Goal: Task Accomplishment & Management: Manage account settings

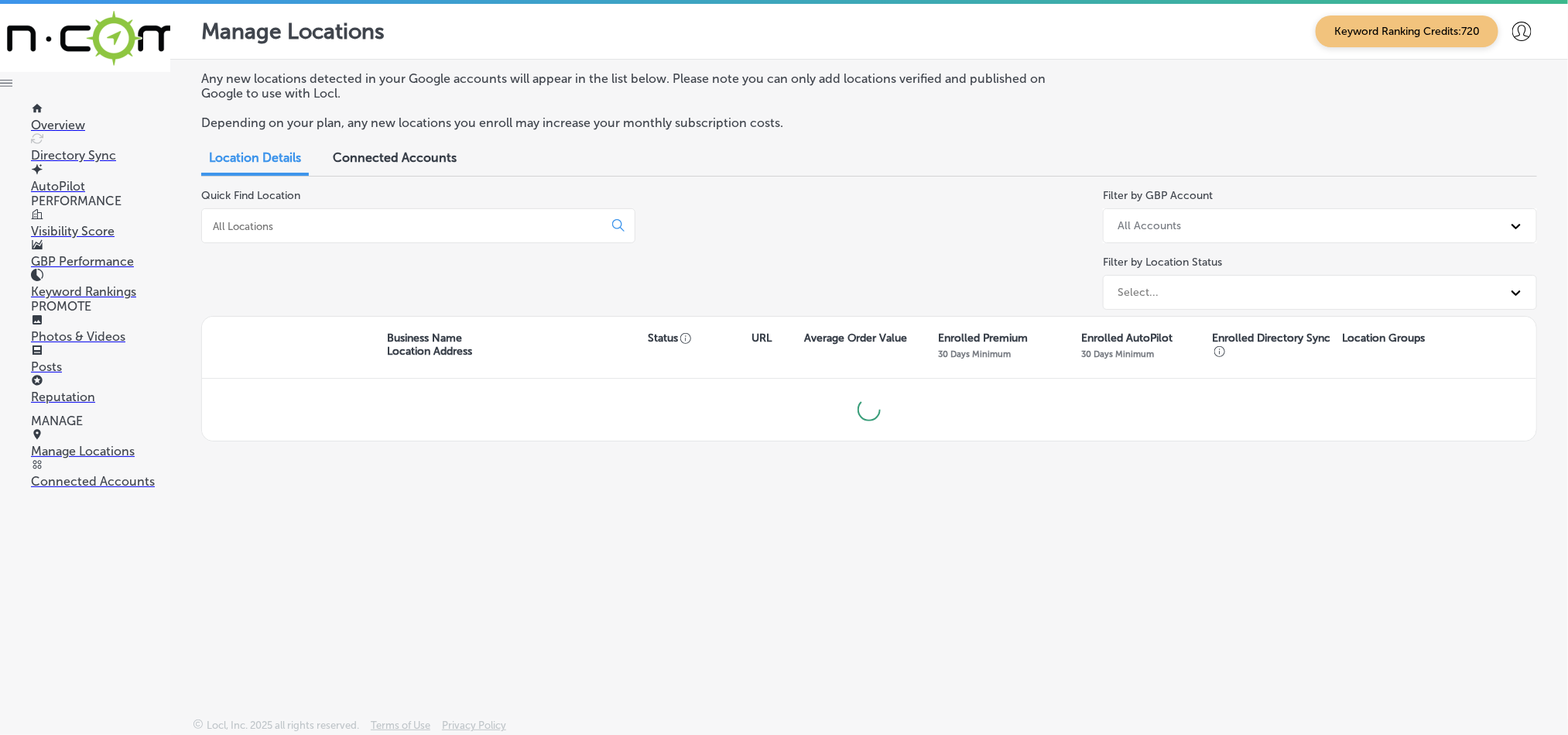
click at [418, 222] on input at bounding box center [406, 225] width 389 height 14
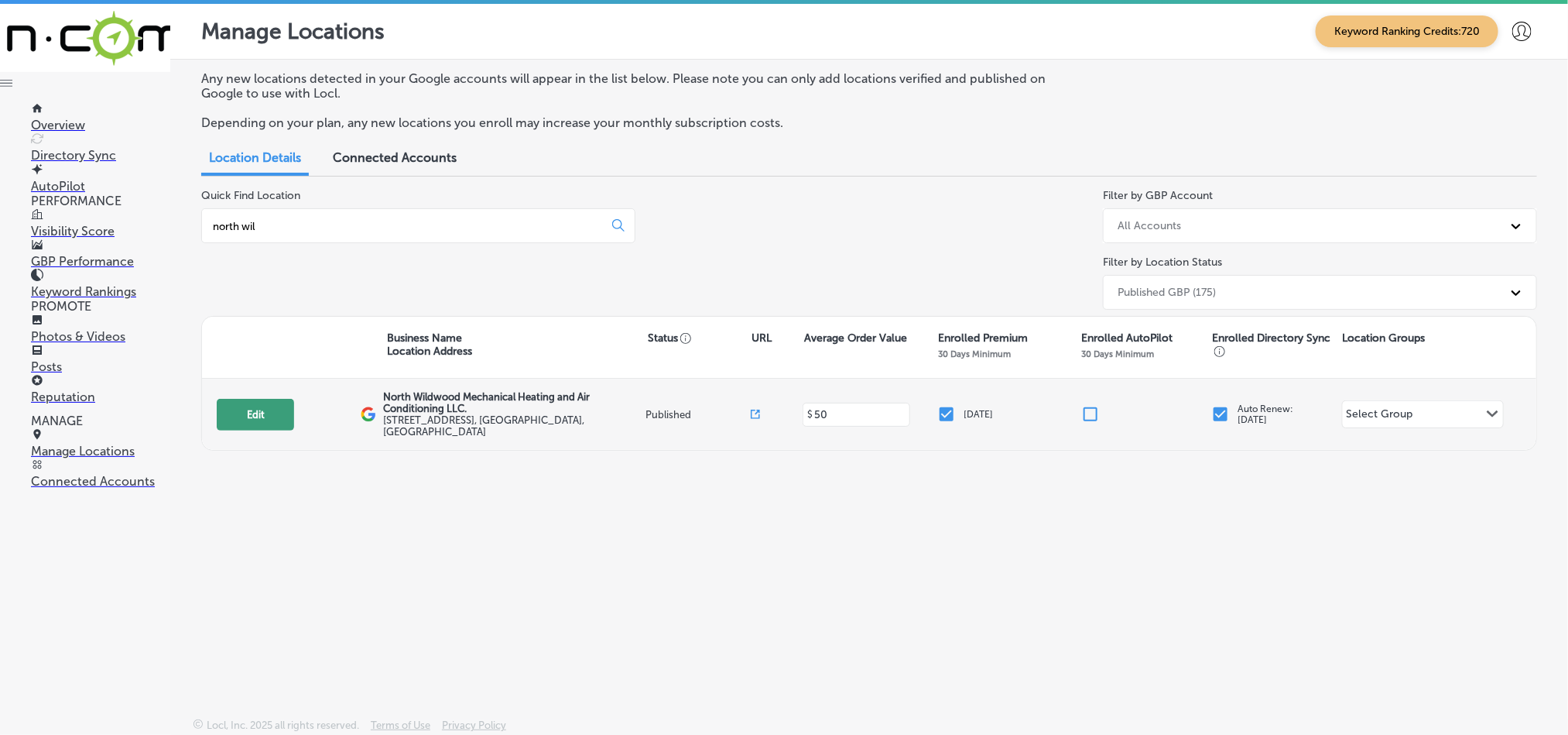
type input "north wil"
click at [251, 407] on button "Edit" at bounding box center [255, 414] width 77 height 32
select select "US"
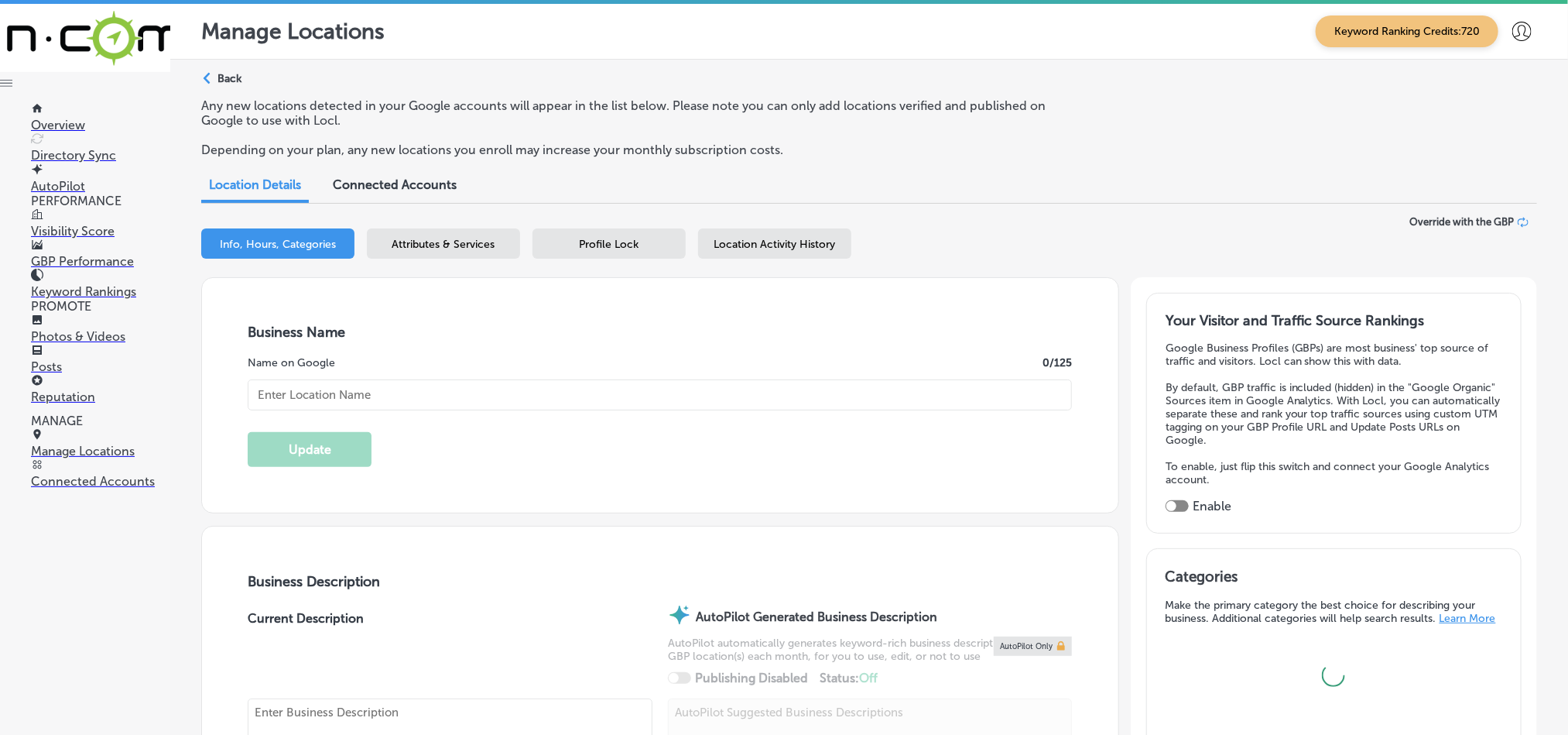
type input "North Wildwood Mechanical Heating and Air Conditioning LLC."
type textarea "North Wildwood Mechanical Heating and Air Conditioning LLC is a family-owned HV…"
type input "[STREET_ADDRESS]"
type input "Unit 3"
type input "[GEOGRAPHIC_DATA]"
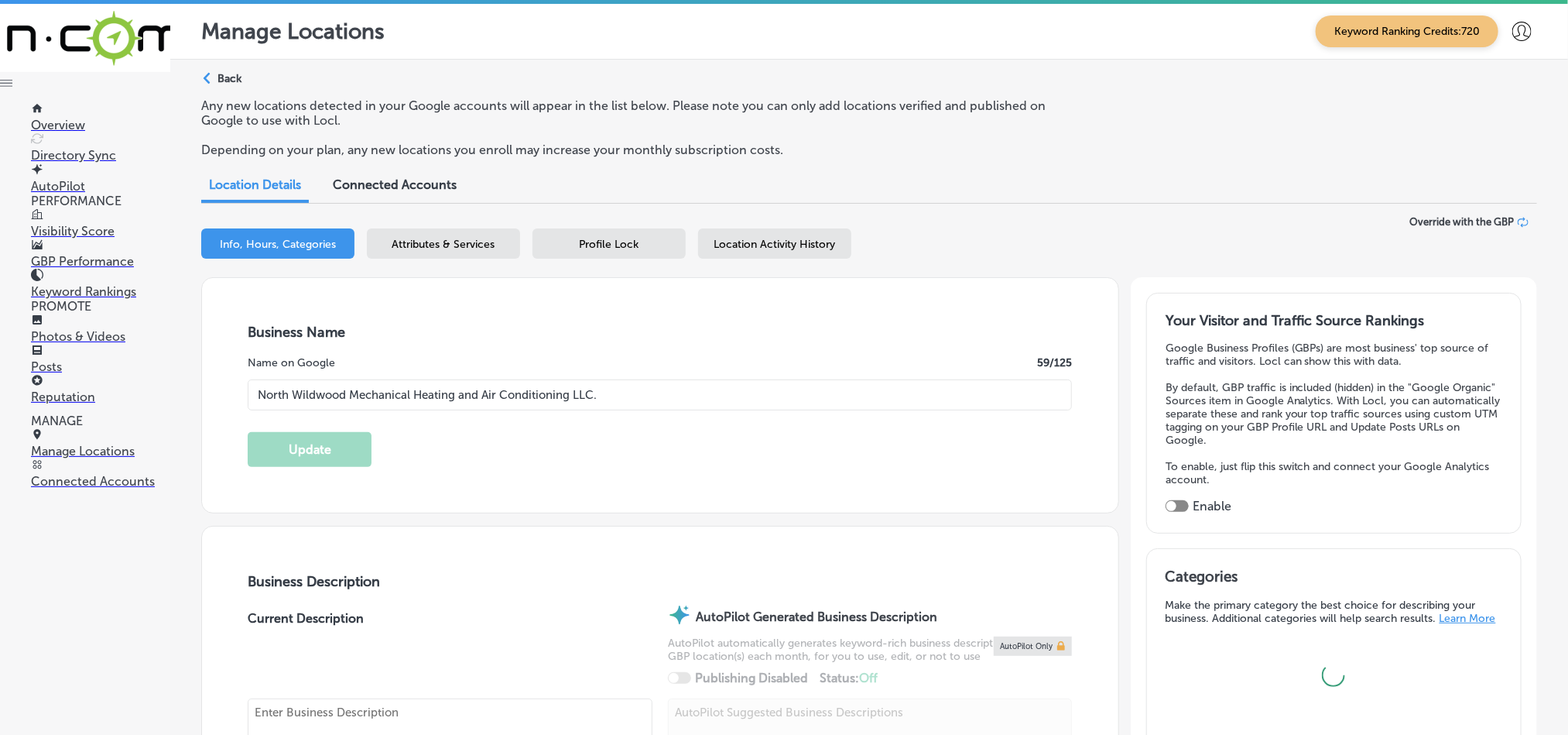
type input "08242"
type input "US"
type input "[URL][DOMAIN_NAME]"
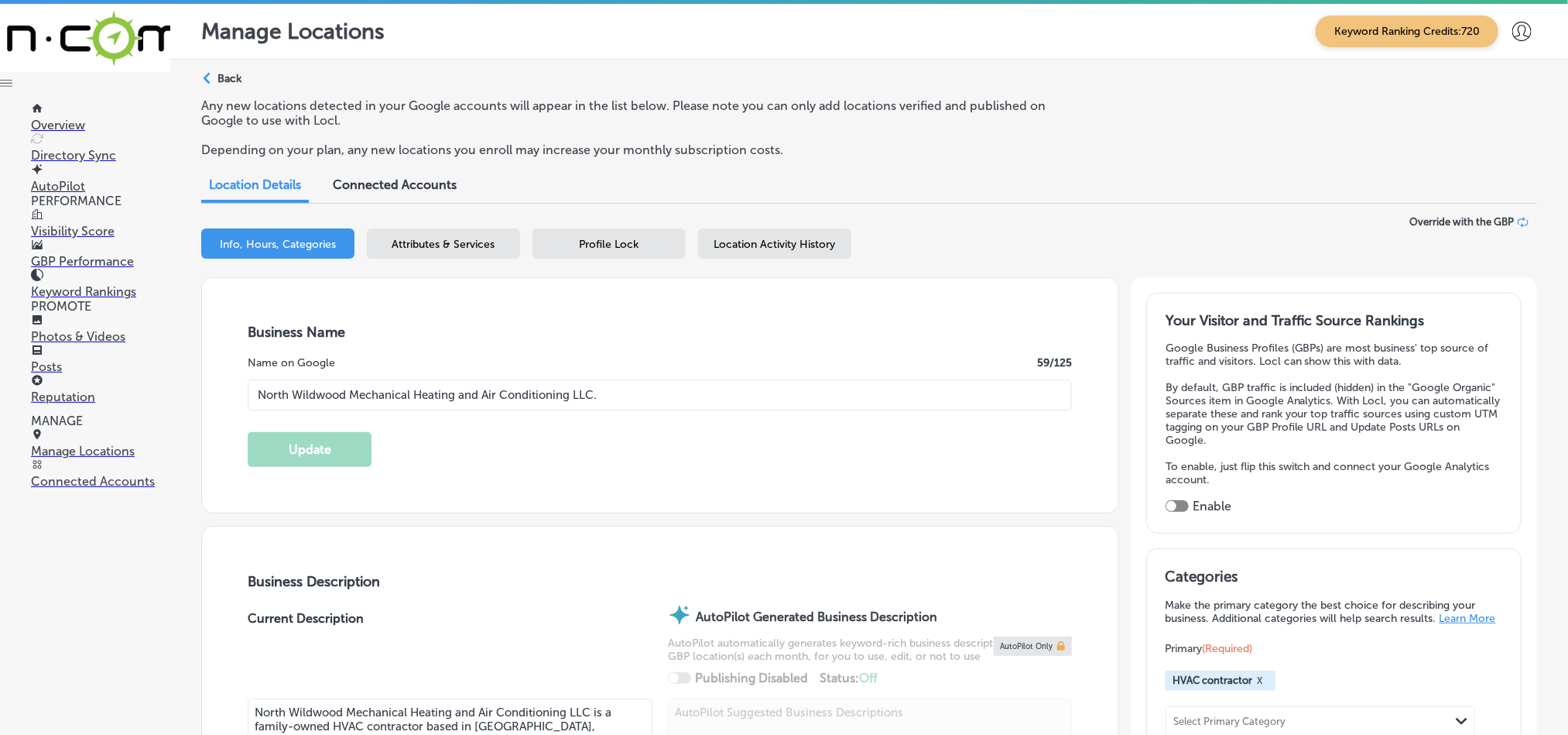
checkbox input "true"
type input "[PHONE_NUMBER]"
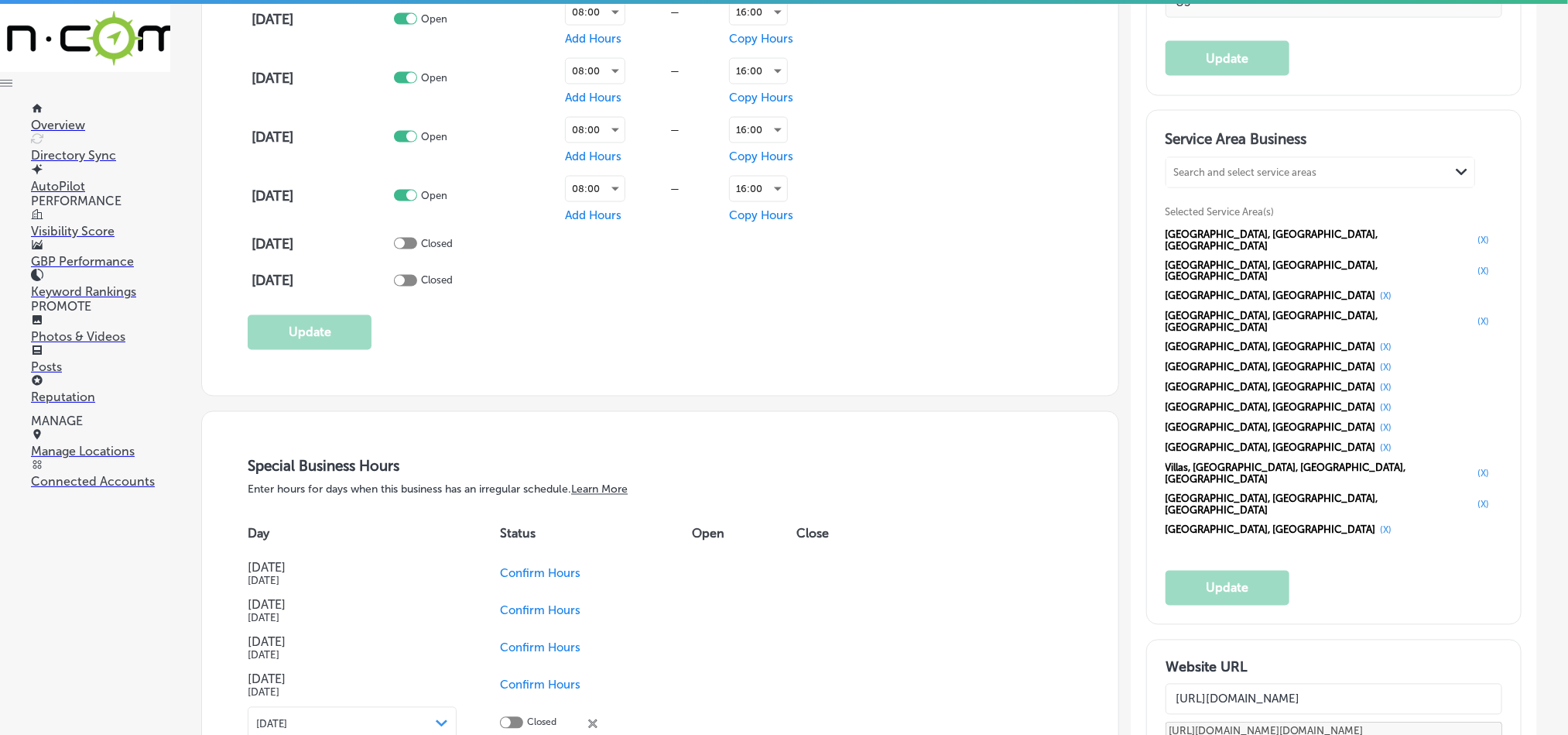
scroll to position [1316, 0]
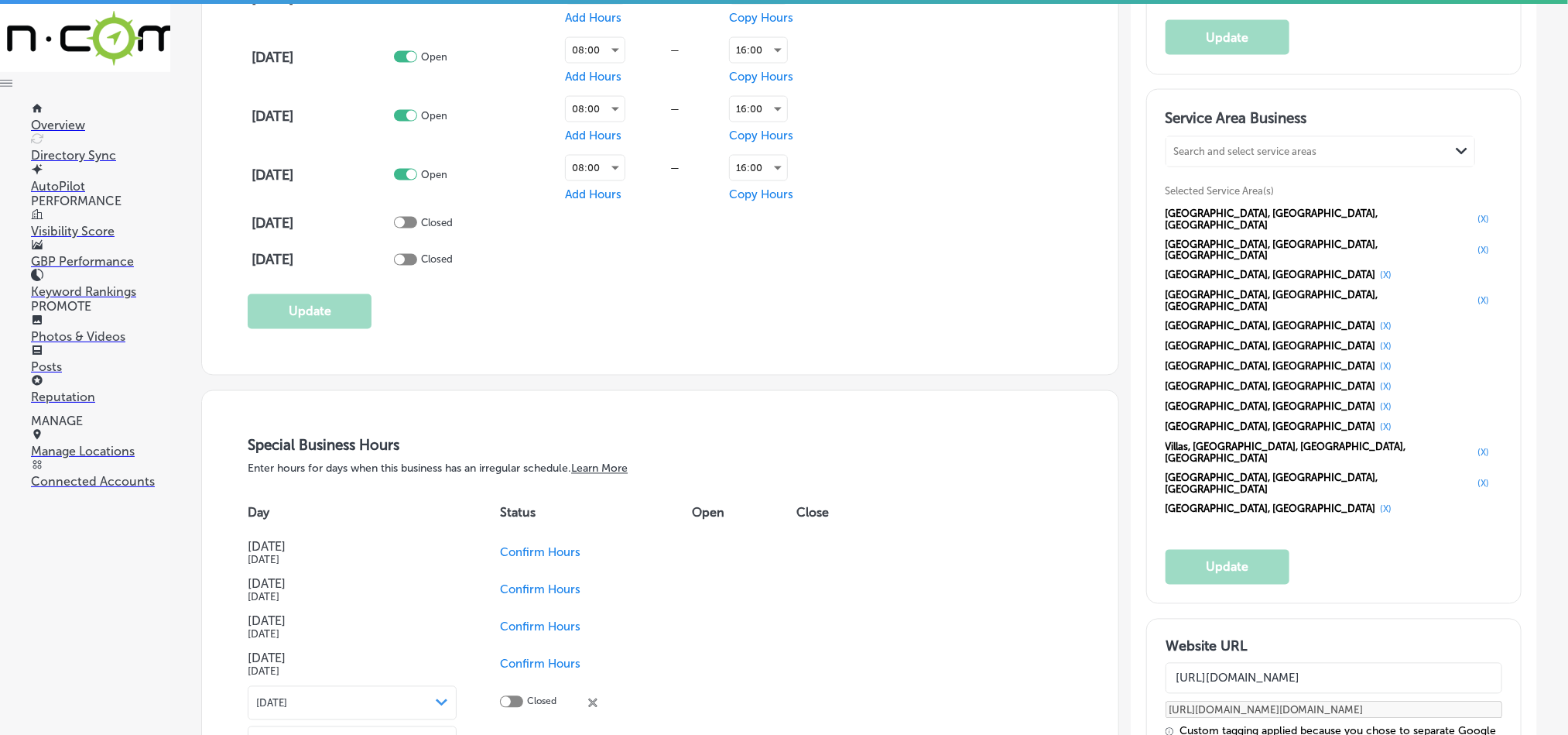
click at [61, 337] on p "Photos & Videos" at bounding box center [100, 336] width 139 height 15
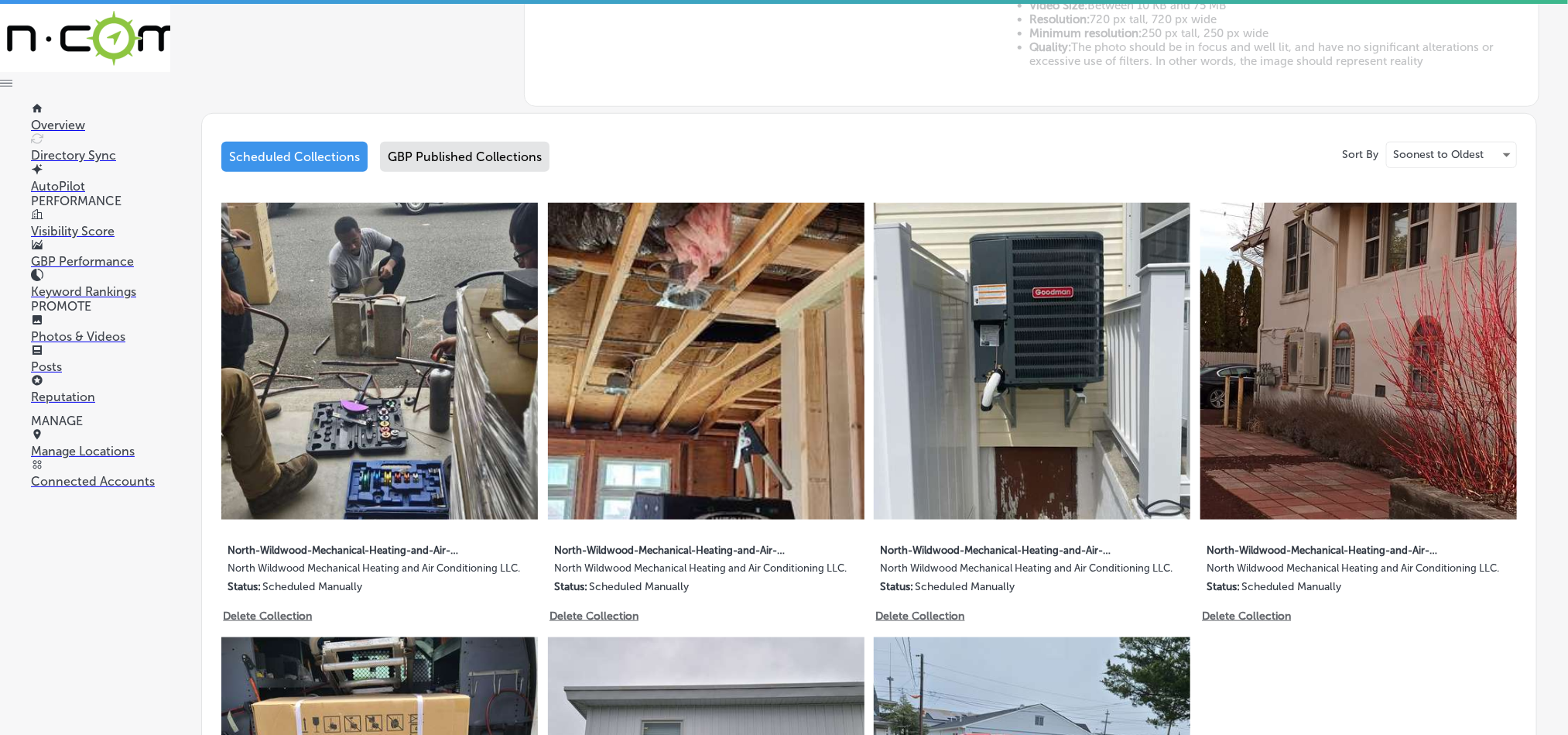
scroll to position [697, 0]
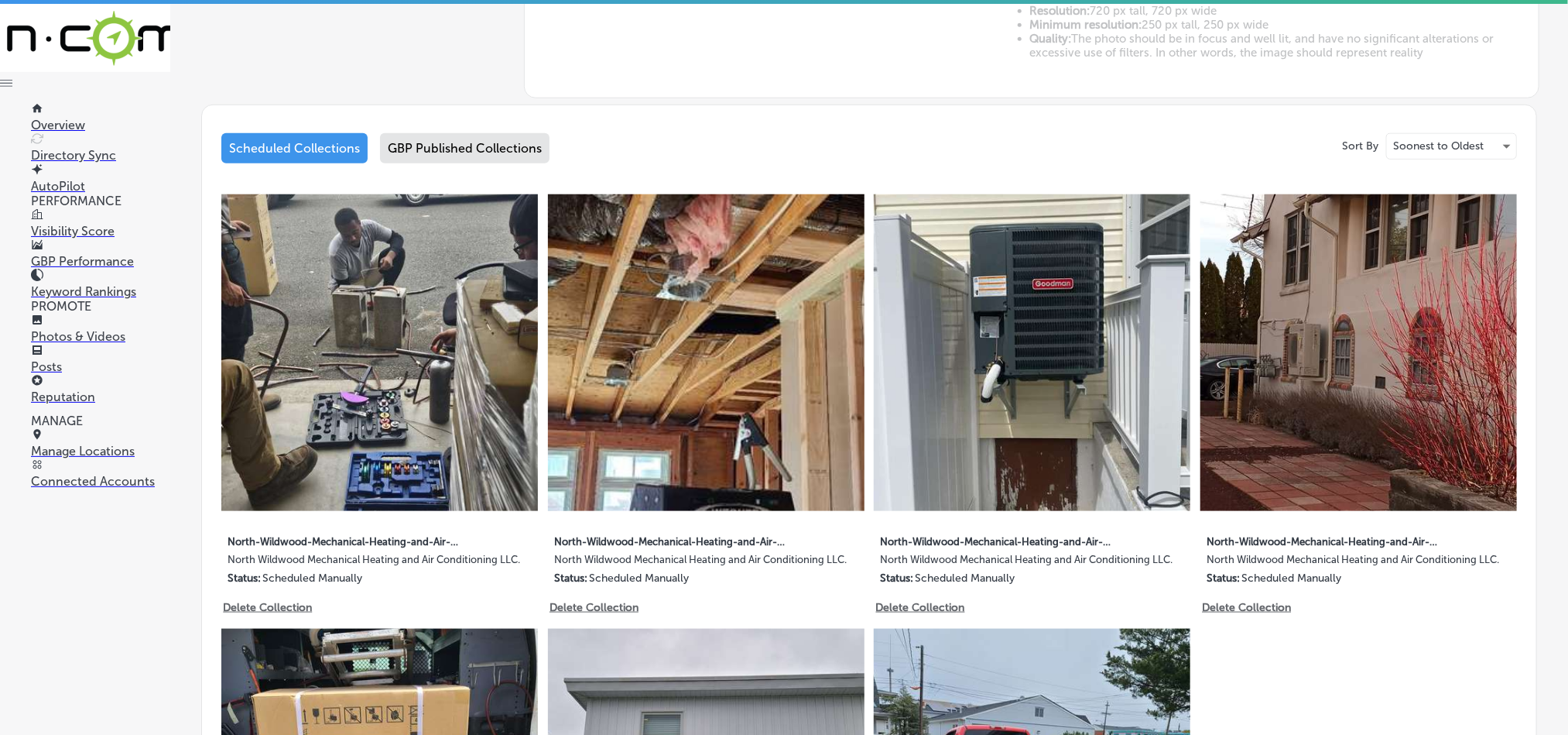
click at [476, 146] on div "GBP Published Collections" at bounding box center [465, 148] width 170 height 30
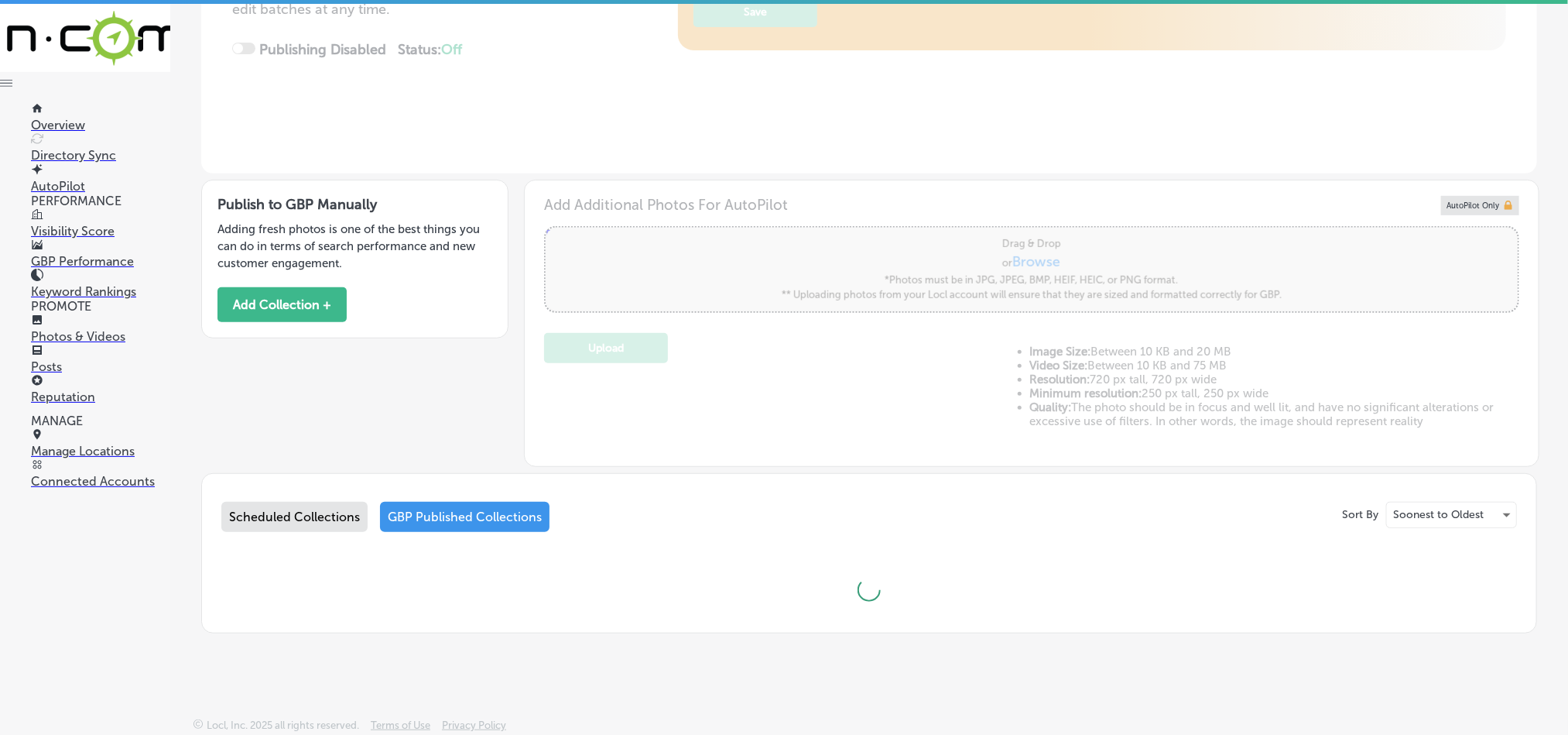
type input "5"
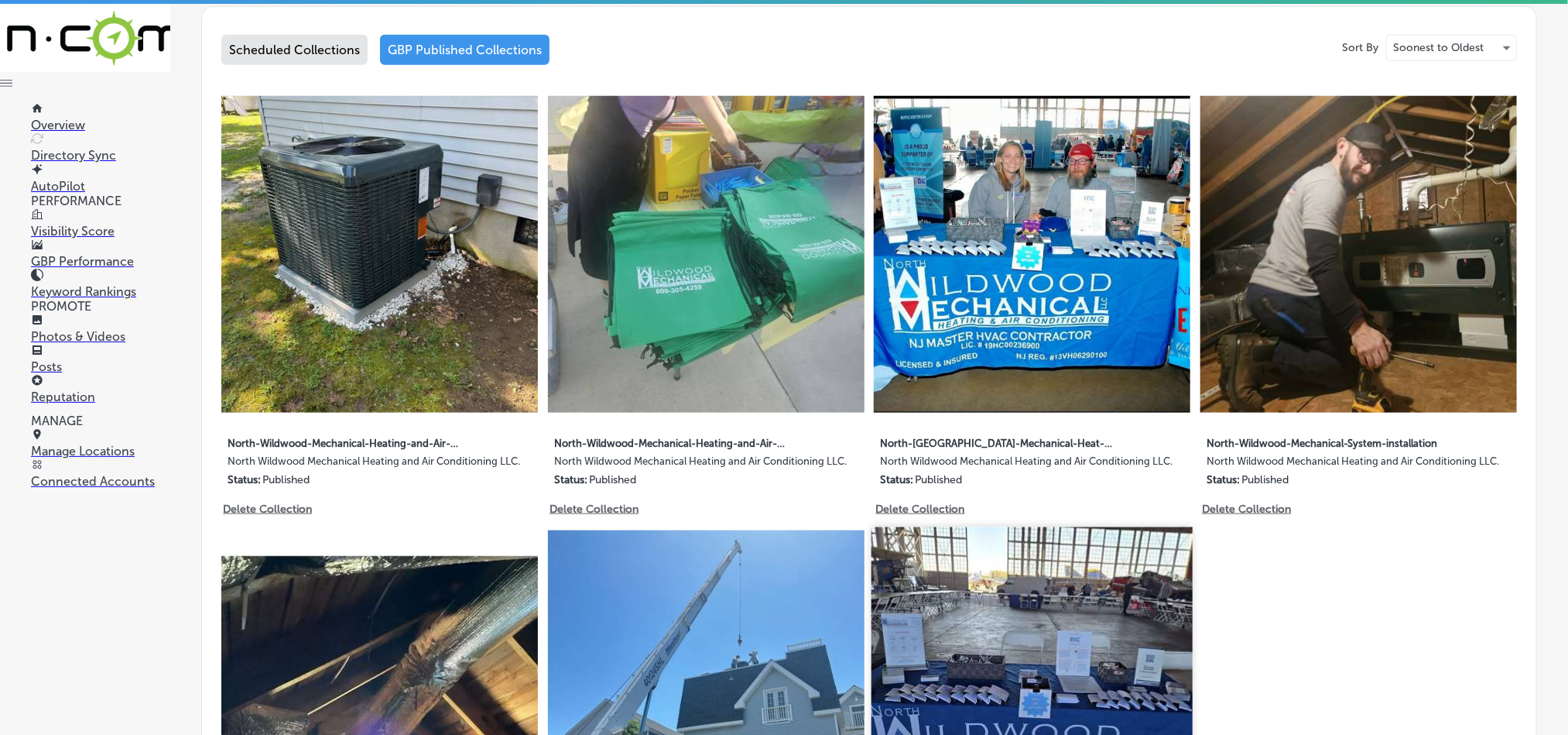
scroll to position [775, 0]
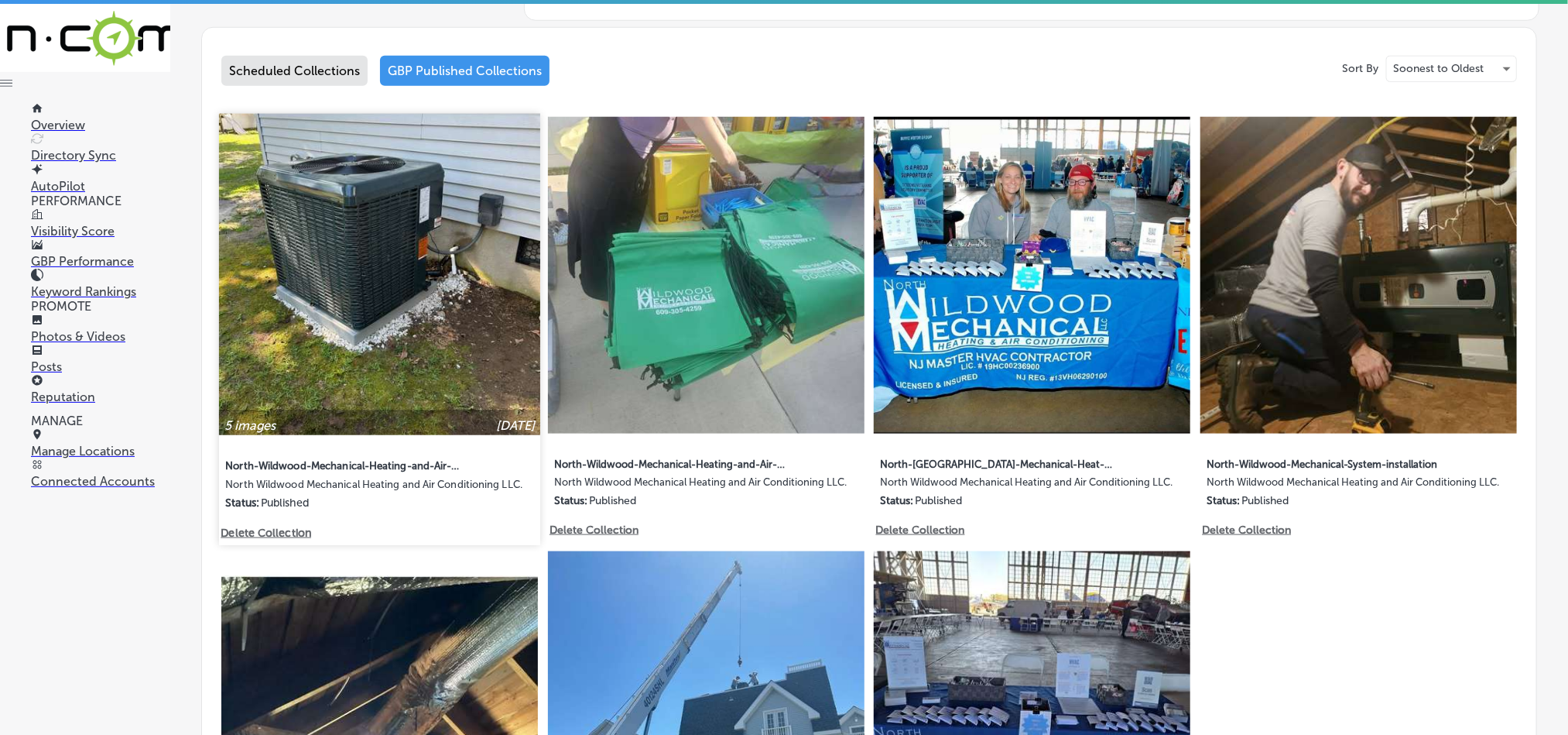
click at [413, 344] on img at bounding box center [380, 274] width 321 height 322
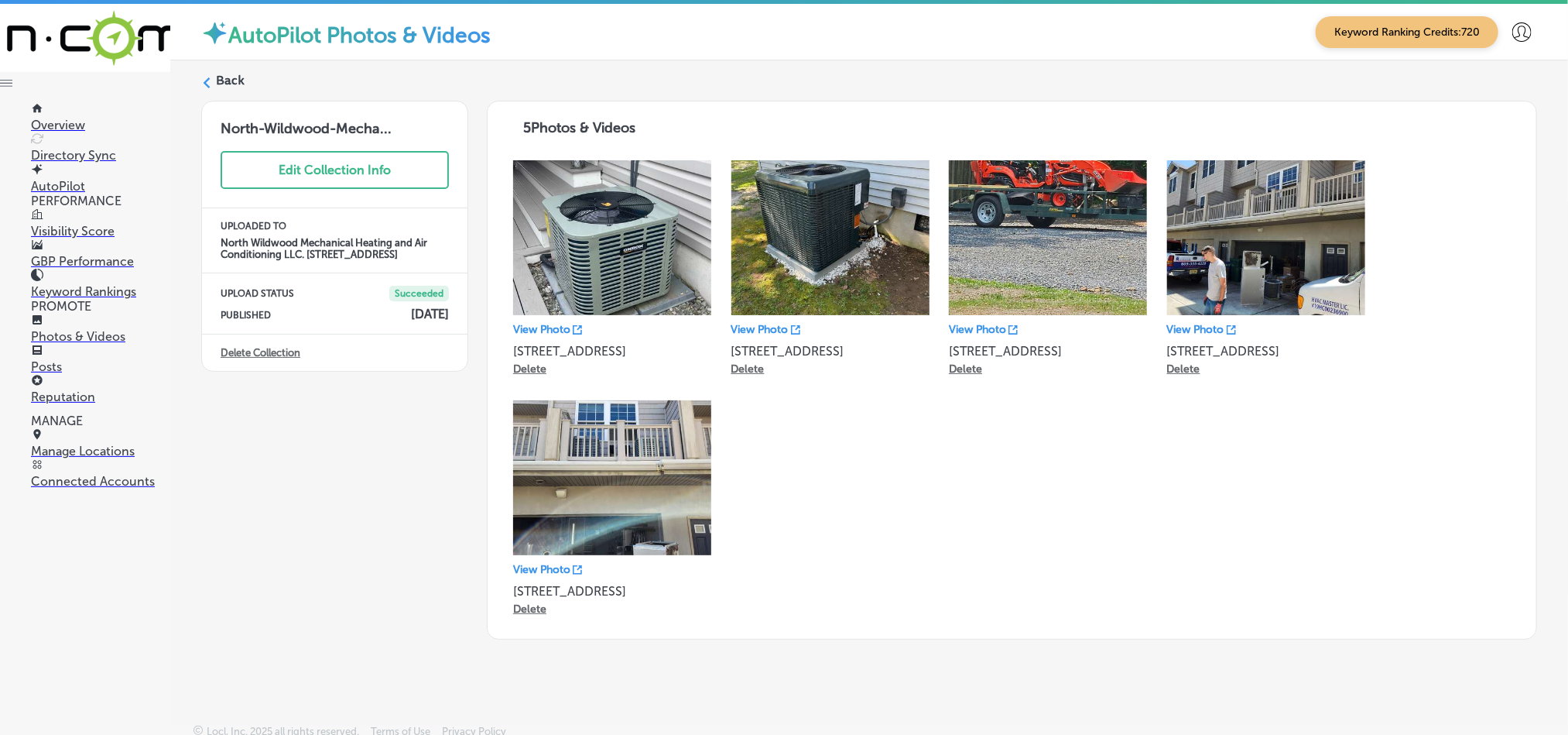
click at [216, 77] on label "Back" at bounding box center [231, 80] width 29 height 17
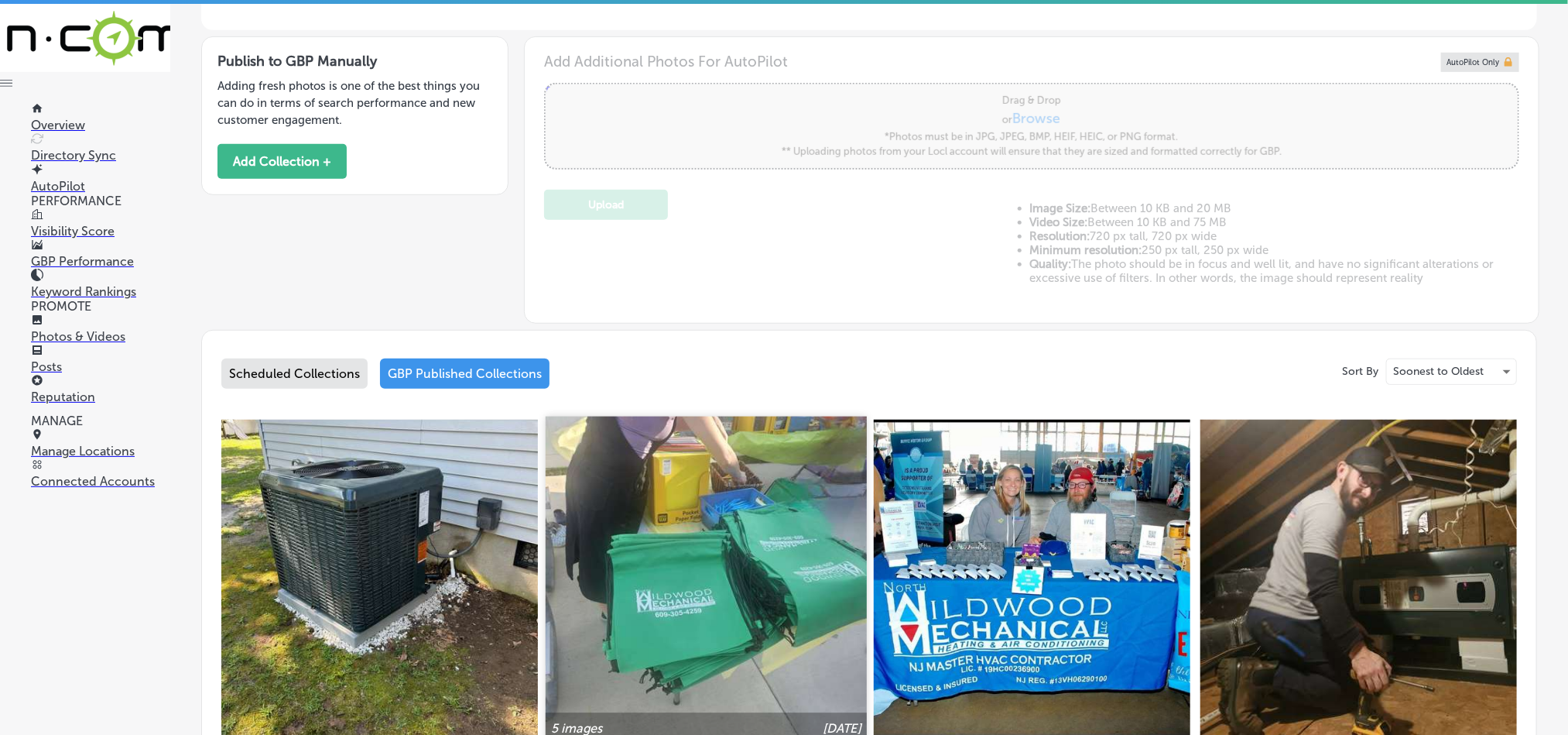
type input "5"
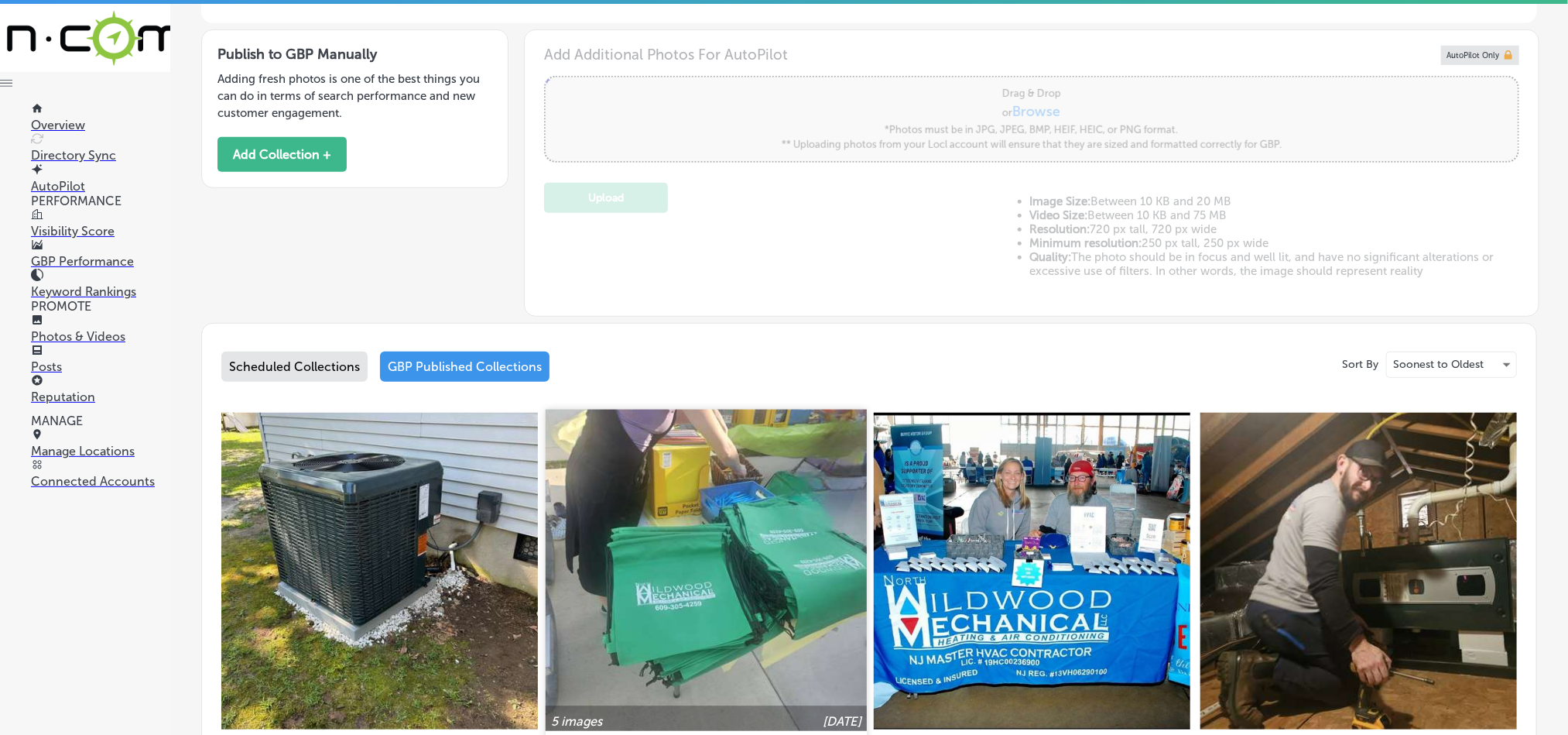
scroll to position [502, 0]
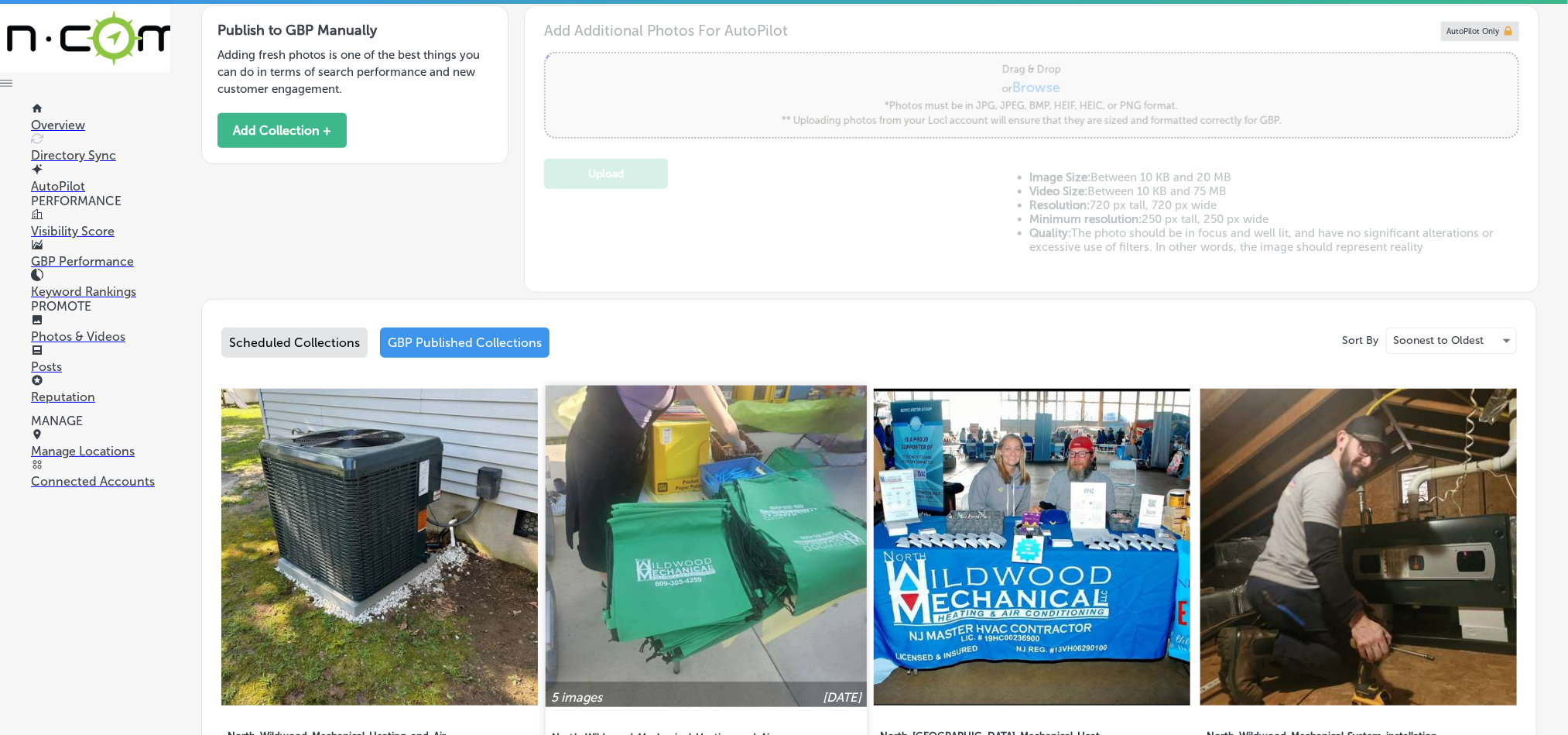
click at [766, 561] on img at bounding box center [706, 547] width 321 height 322
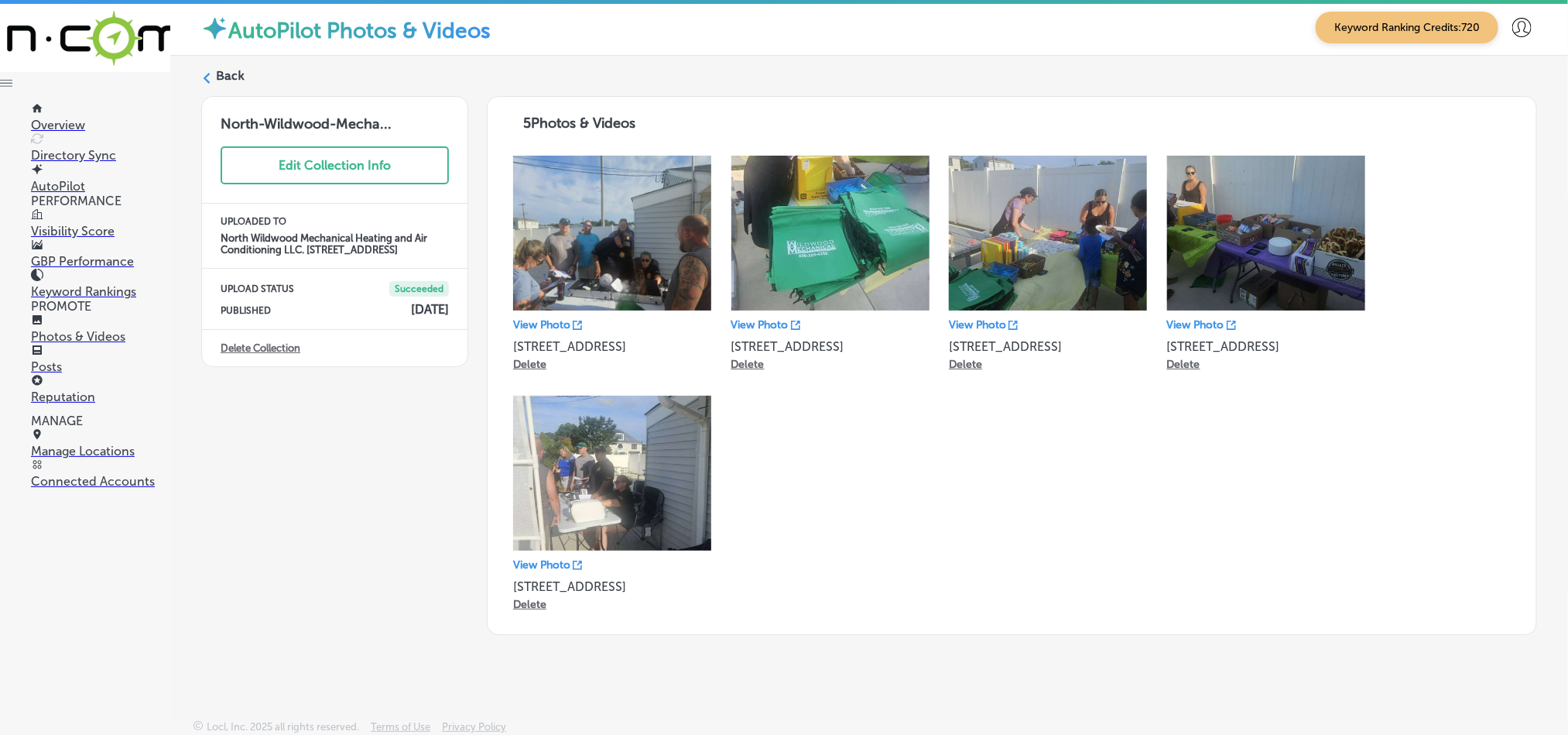
scroll to position [5, 0]
click at [233, 80] on label "Back" at bounding box center [231, 74] width 29 height 17
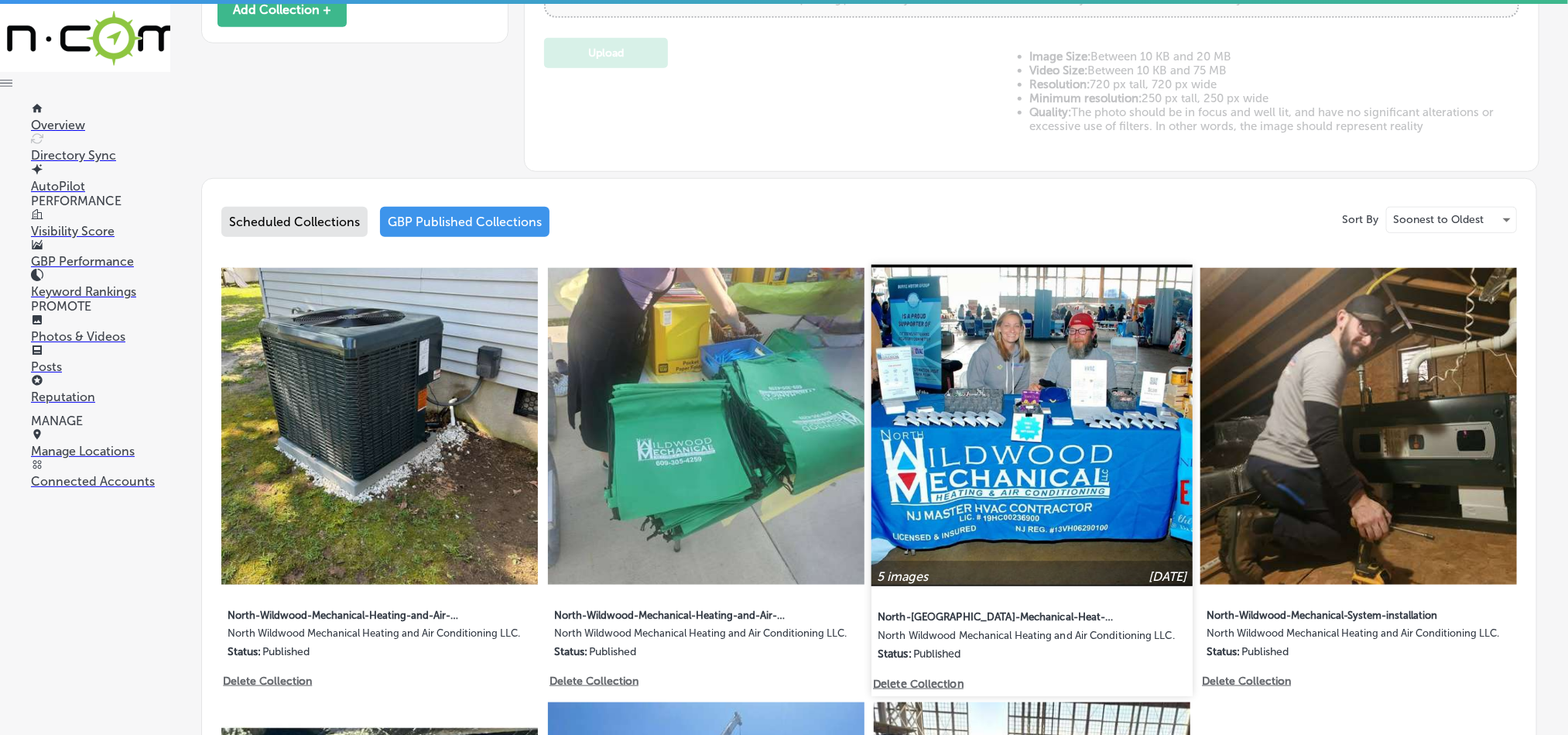
scroll to position [625, 0]
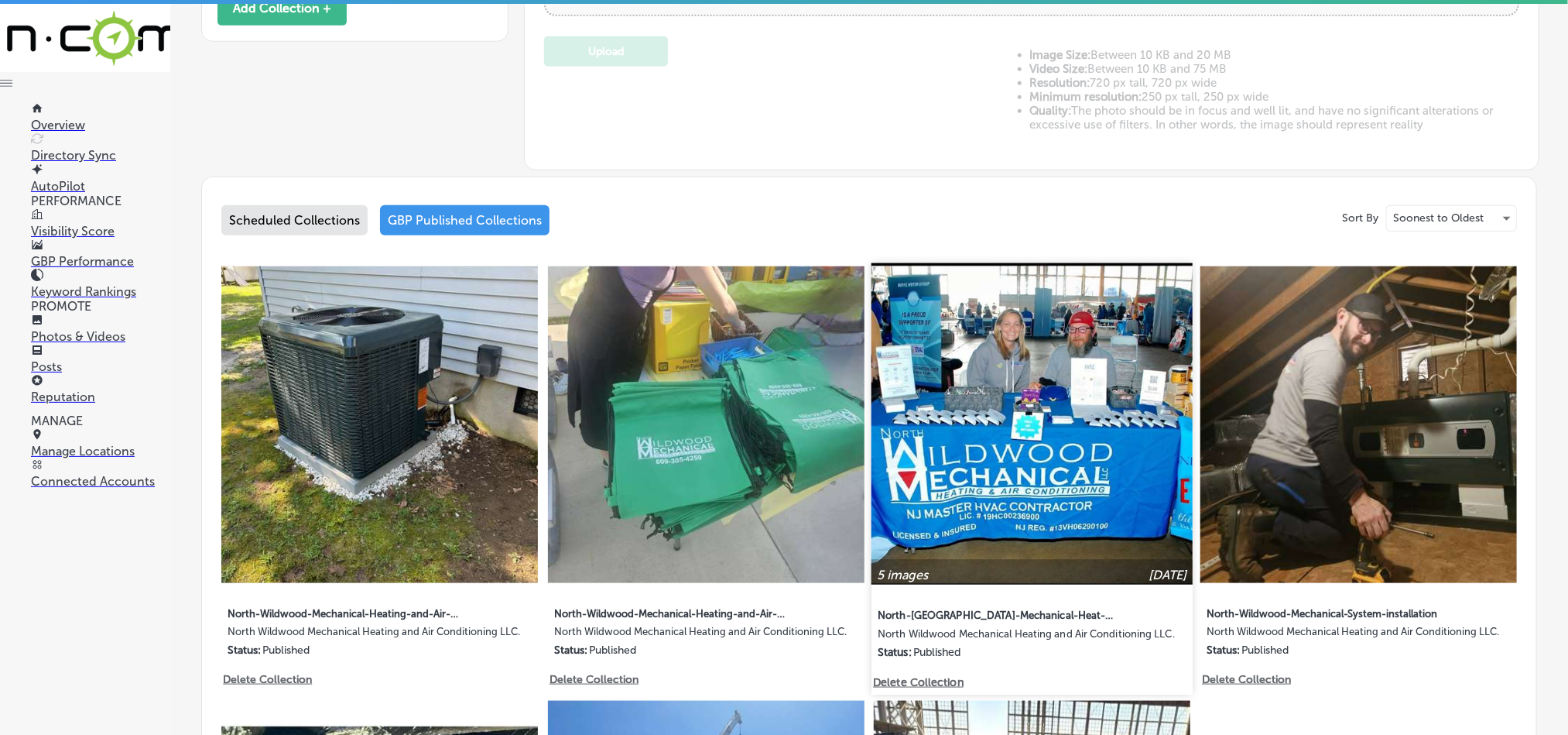
click at [974, 517] on img at bounding box center [1032, 424] width 321 height 322
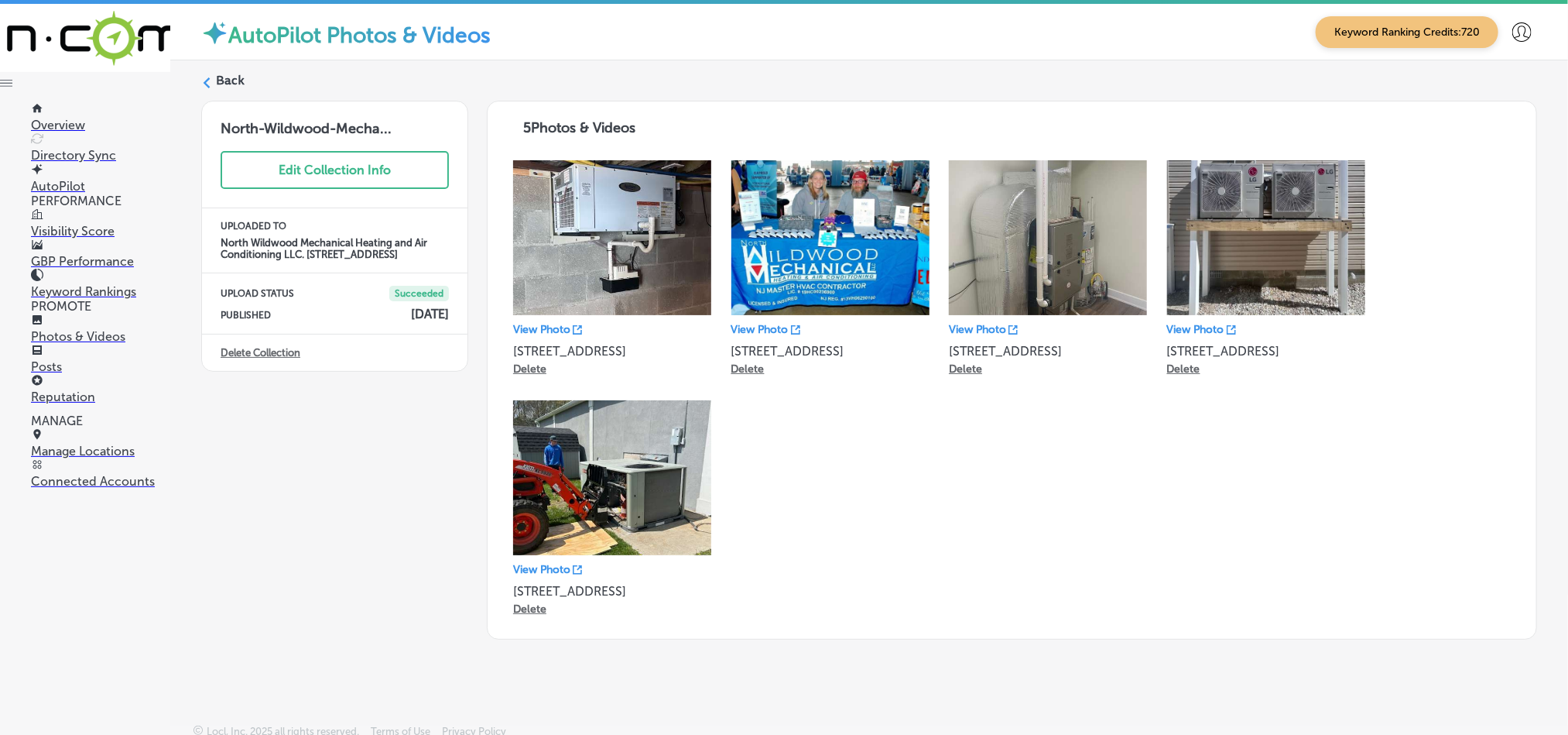
click at [72, 459] on p "Manage Locations" at bounding box center [100, 452] width 139 height 15
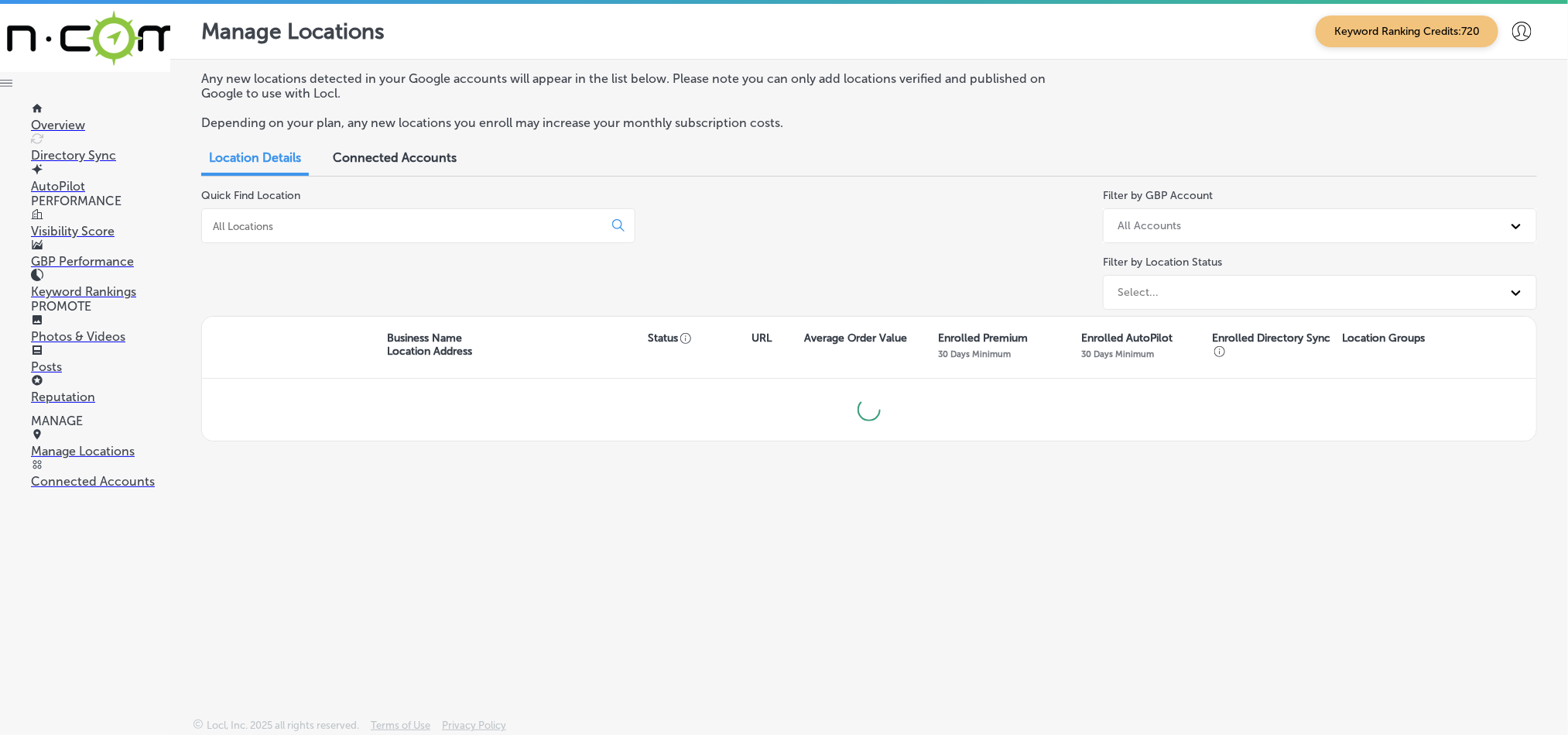
click at [488, 233] on input at bounding box center [406, 225] width 389 height 14
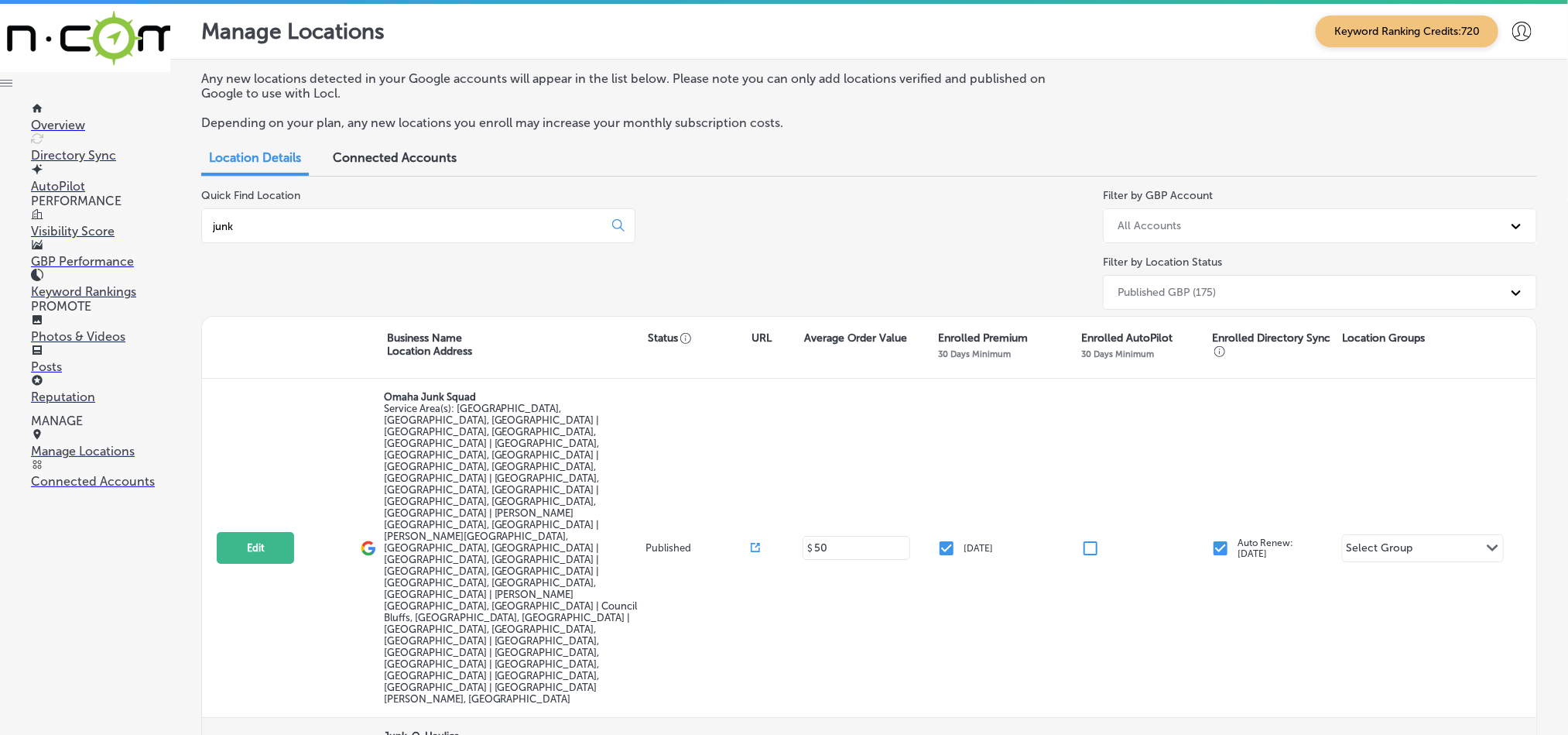
type input "junk"
select select "US"
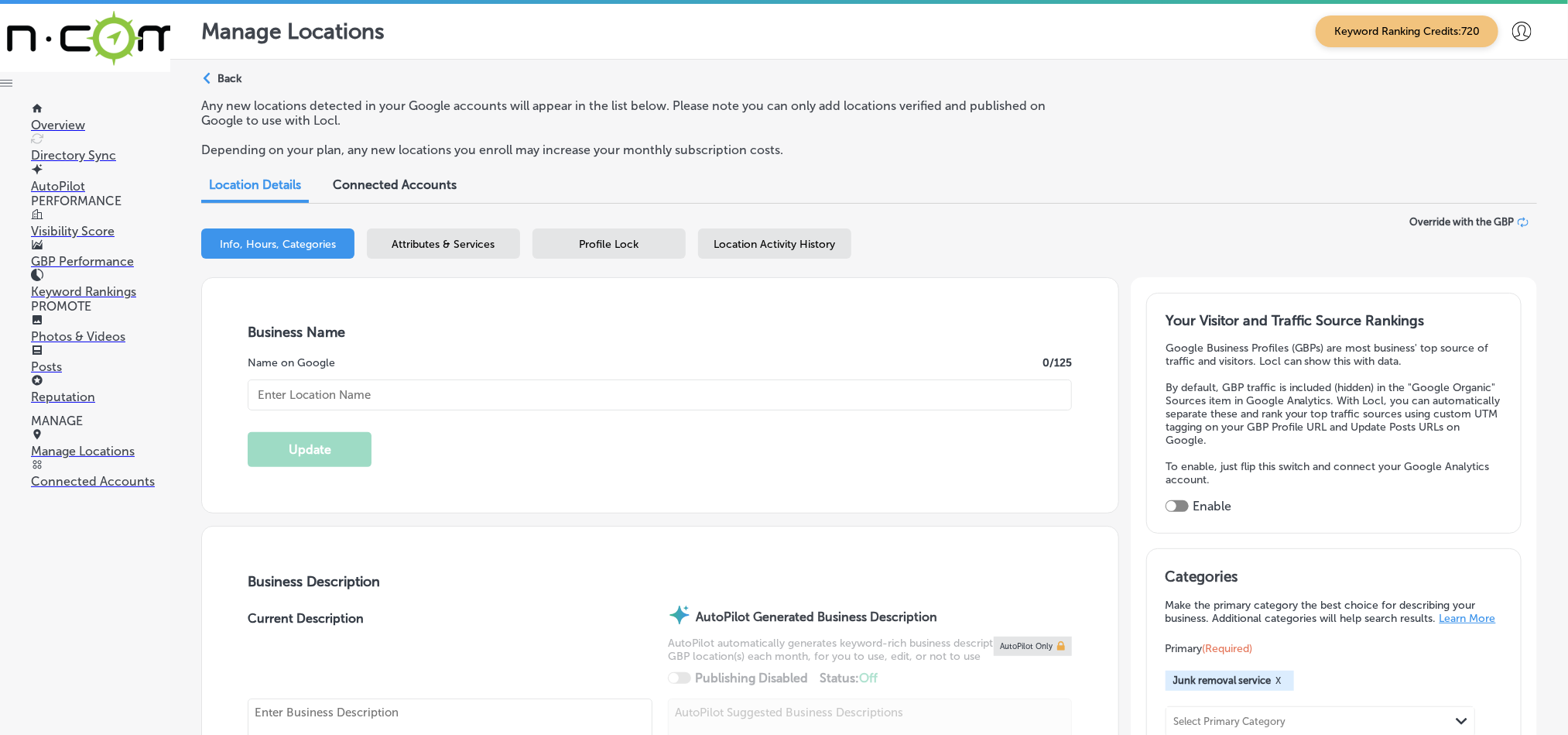
checkbox input "true"
type input "Junk-O-Haulics"
checkbox input "false"
type input "[STREET_ADDRESS]"
type input "[GEOGRAPHIC_DATA]"
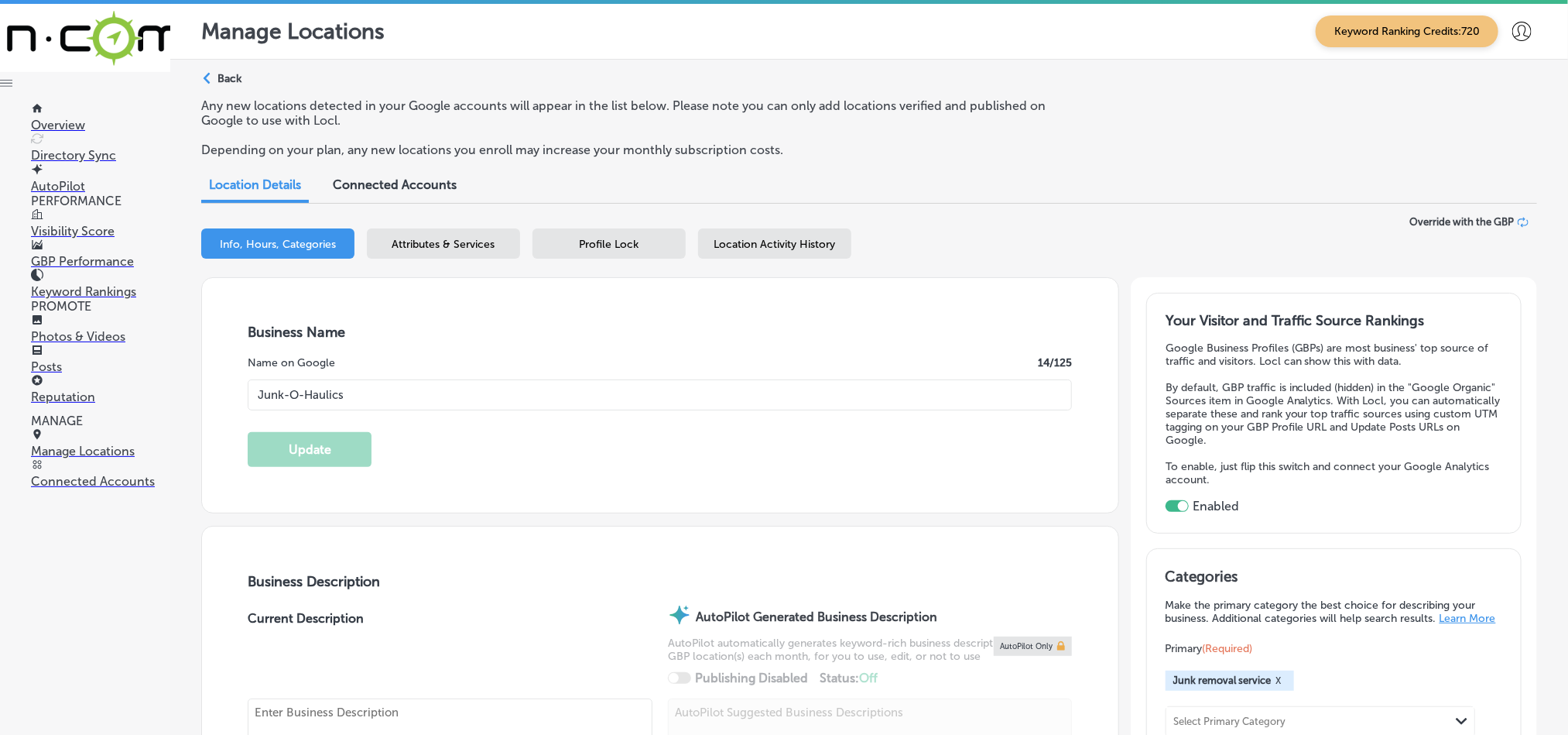
type input "68127"
type input "US"
type input "[URL][DOMAIN_NAME]"
type textarea "Junk-O-Haulics provides affordable, reliable junk removal services in [GEOGRAPH…"
type input "[PHONE_NUMBER]"
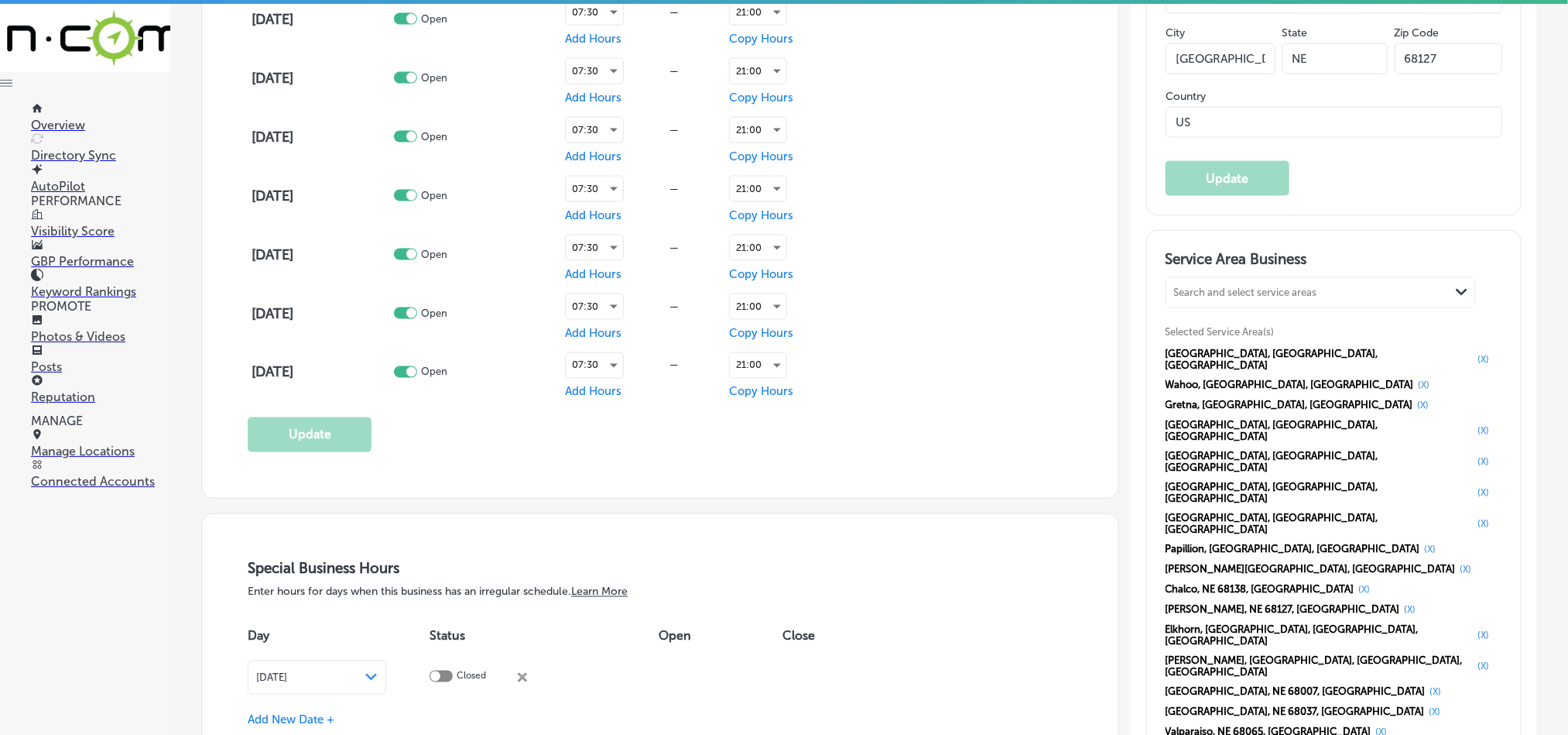
scroll to position [1356, 0]
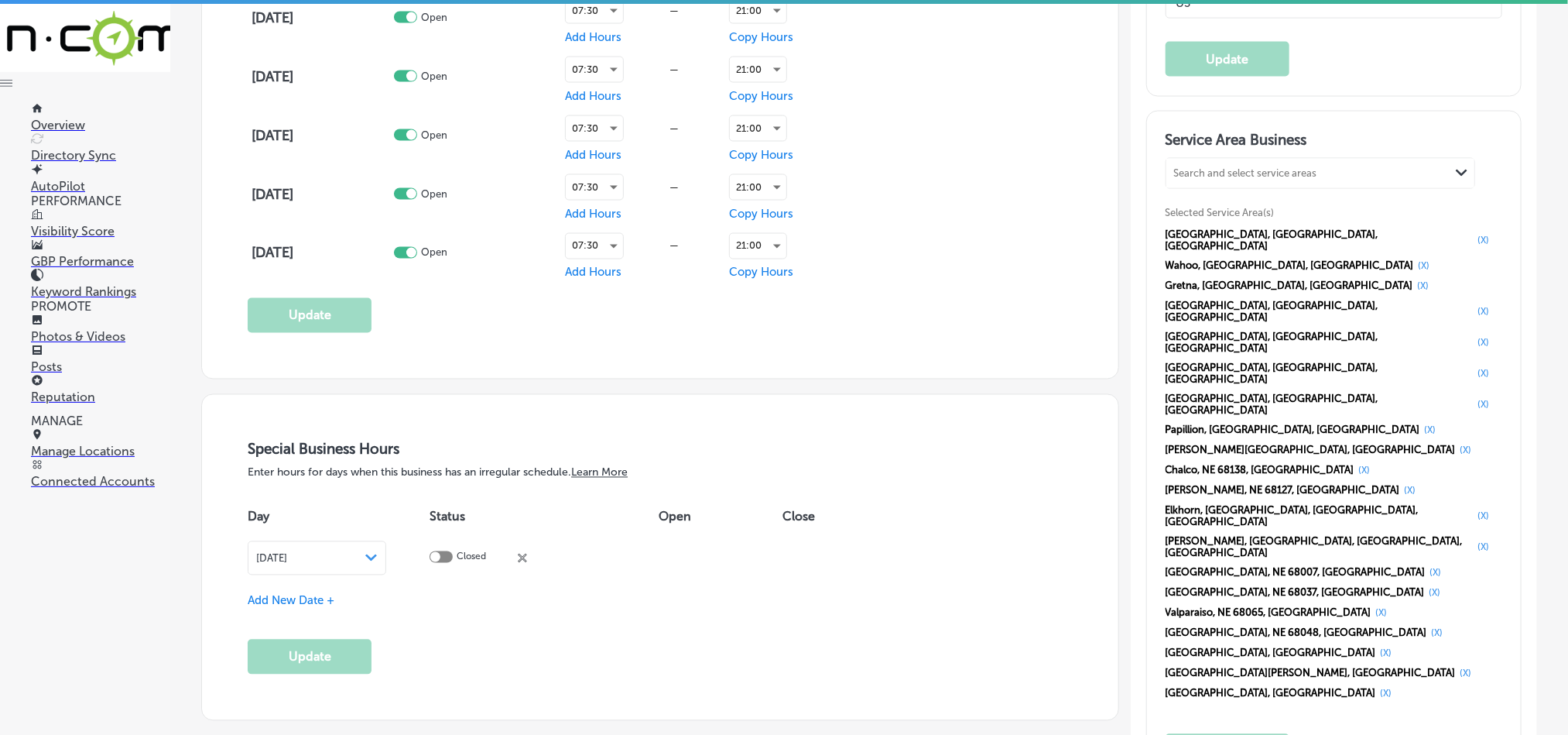
click at [75, 329] on p "Photos & Videos" at bounding box center [100, 336] width 139 height 15
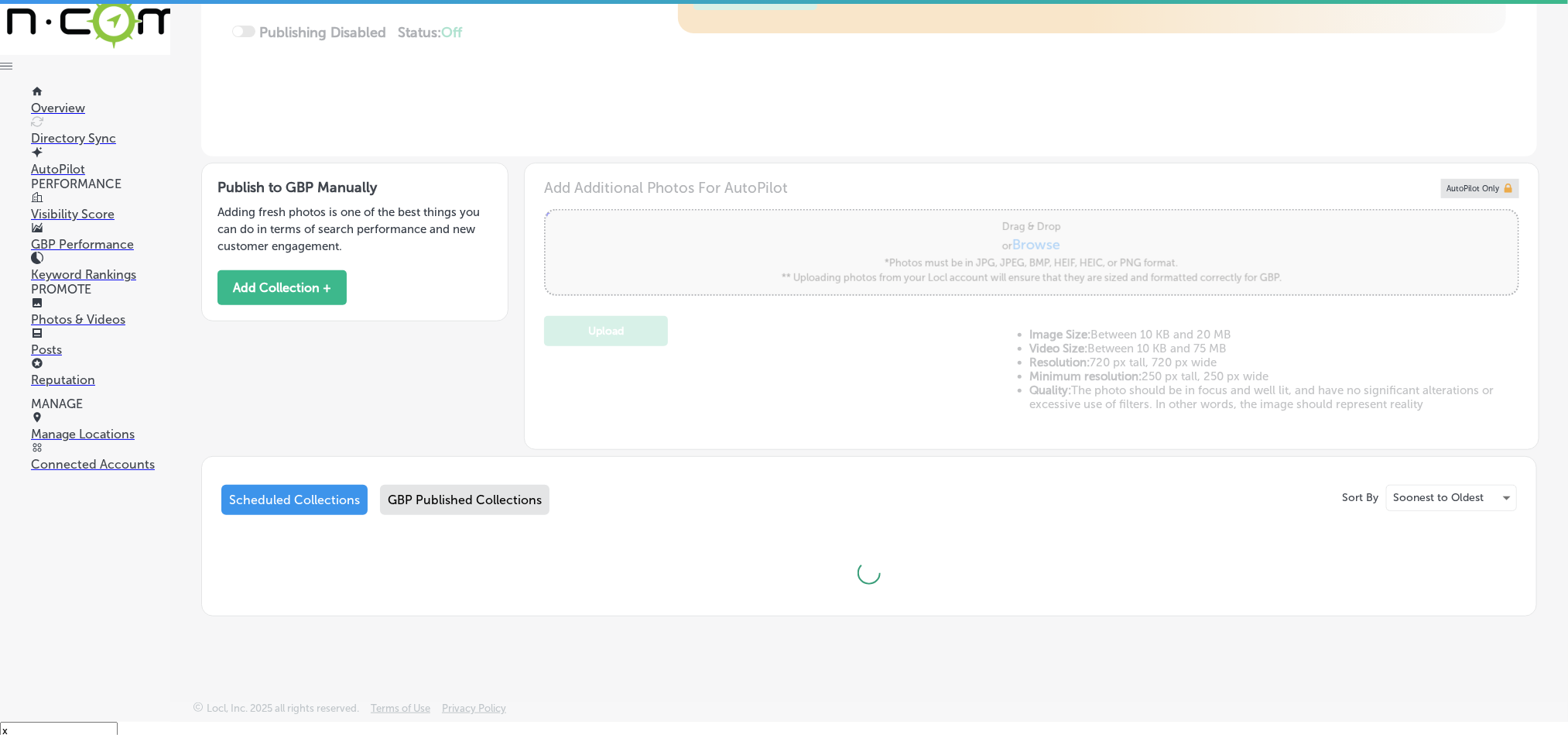
scroll to position [22, 0]
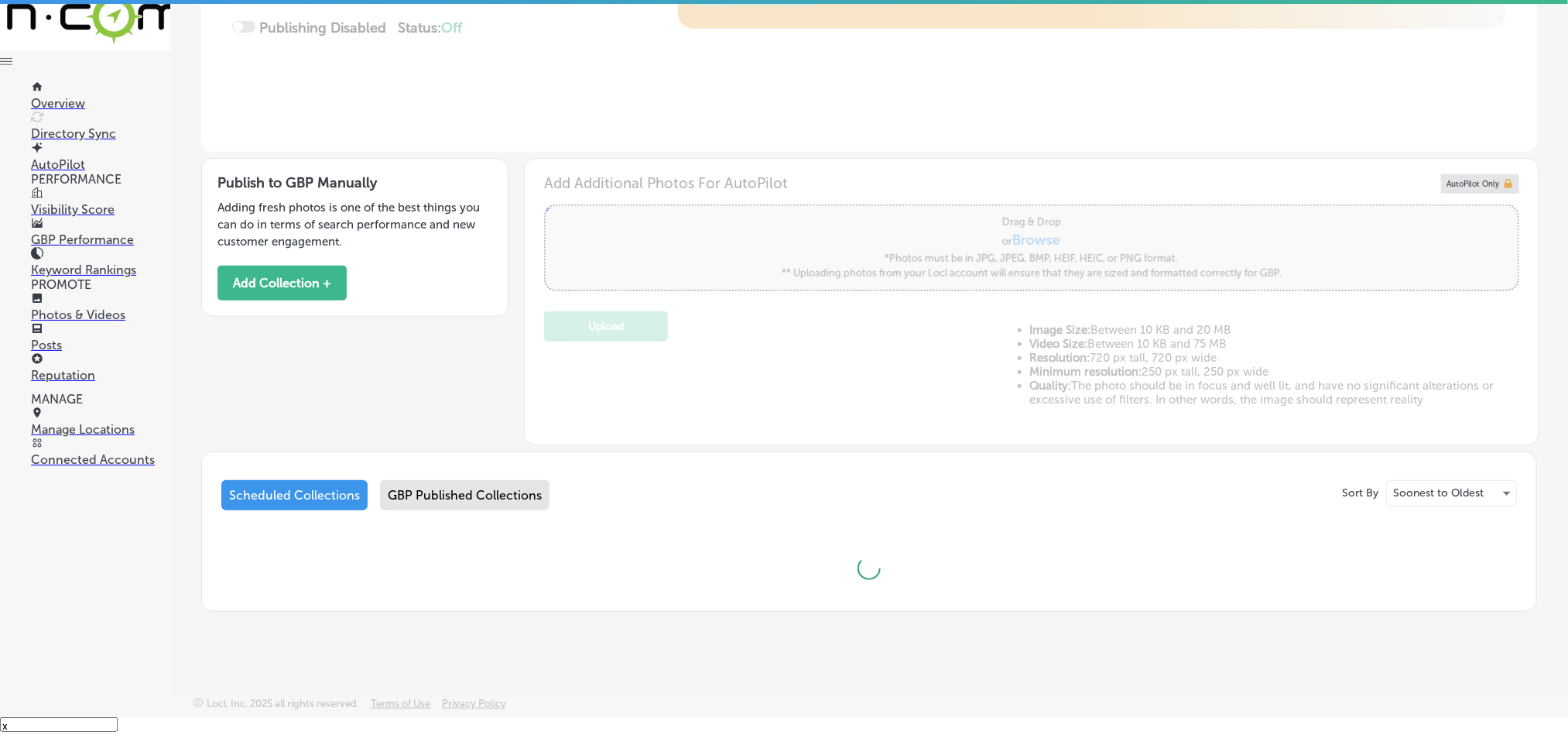
click at [486, 488] on div "GBP Published Collections" at bounding box center [465, 495] width 170 height 30
type input "5"
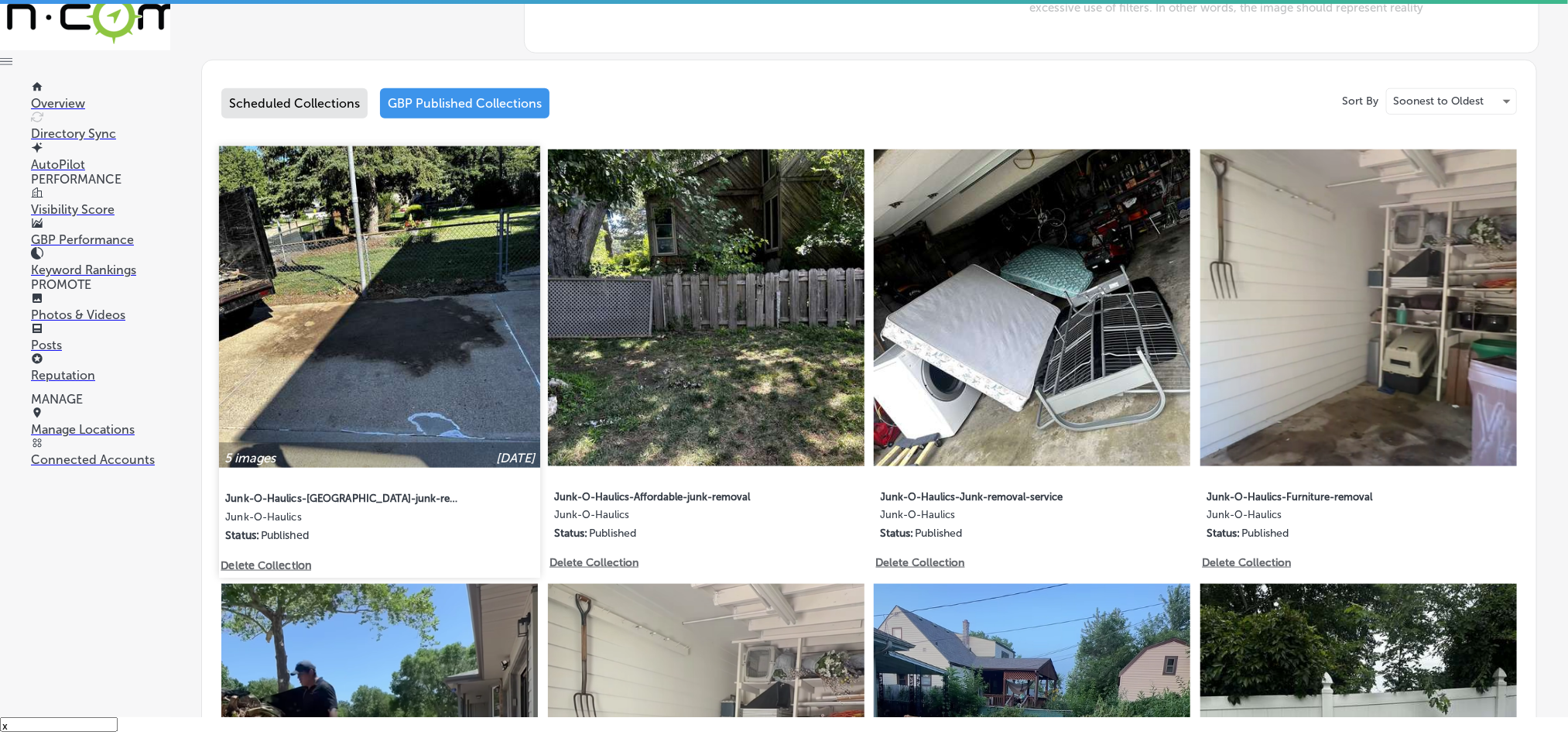
scroll to position [716, 0]
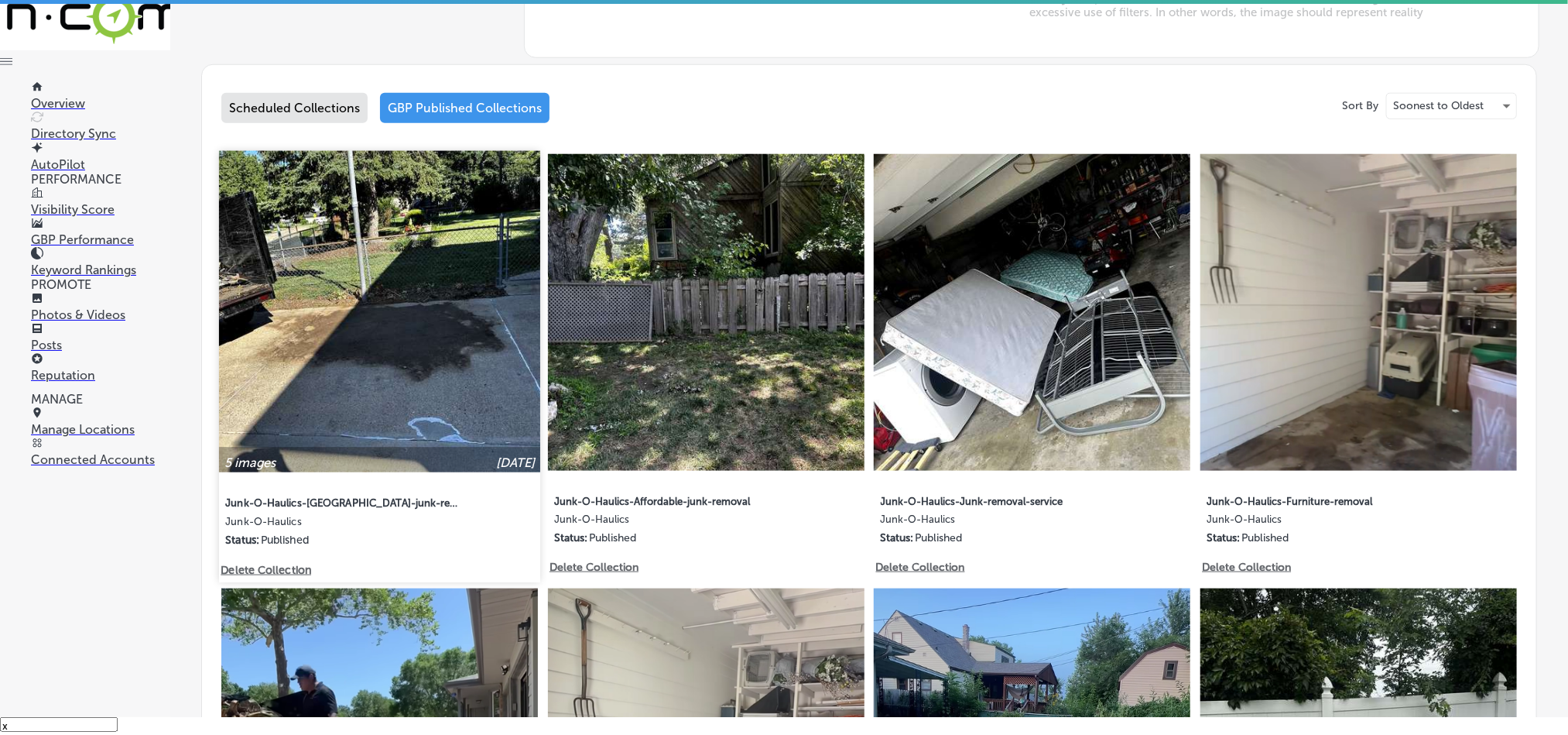
click at [360, 353] on img at bounding box center [380, 312] width 321 height 322
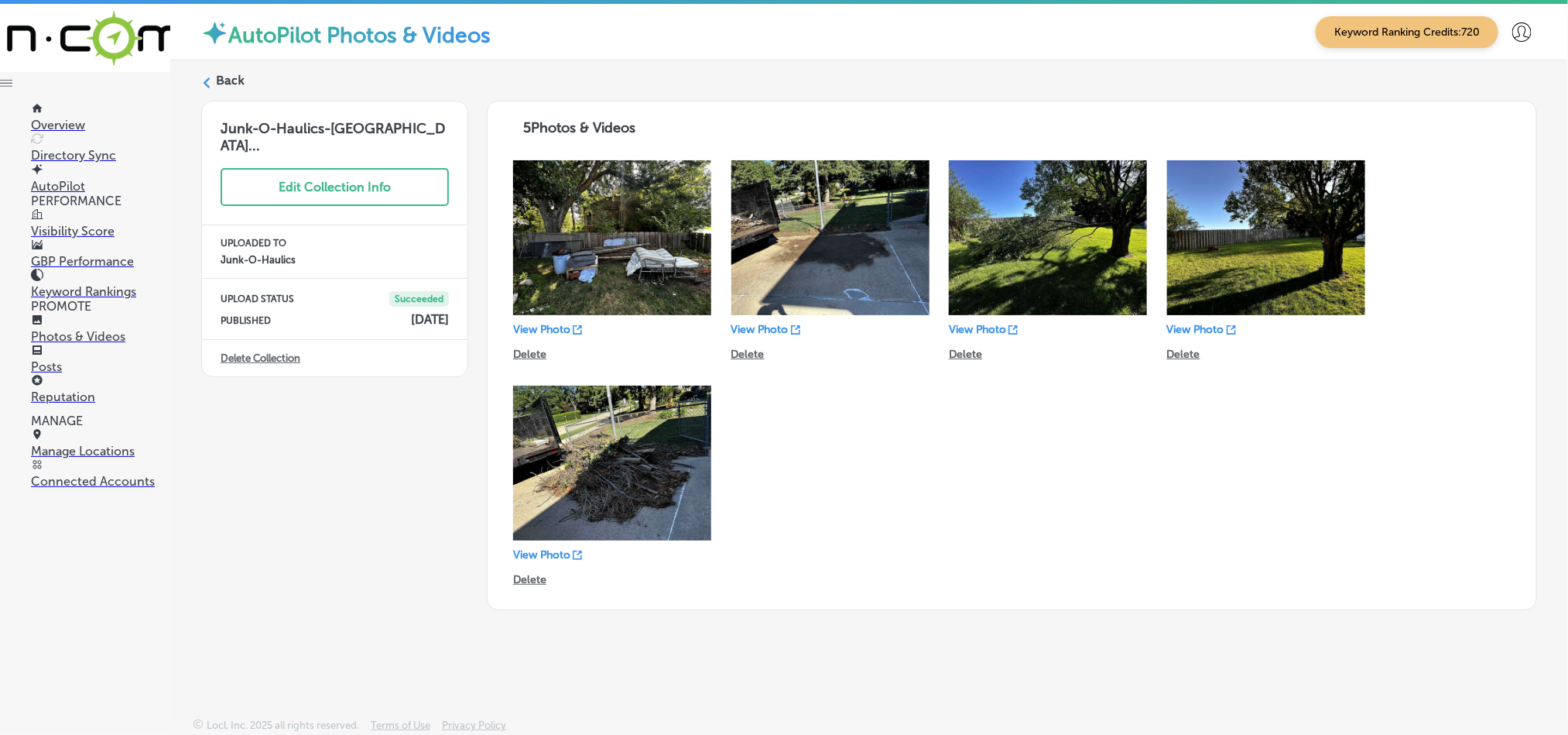
click at [223, 75] on label "Back" at bounding box center [231, 80] width 29 height 17
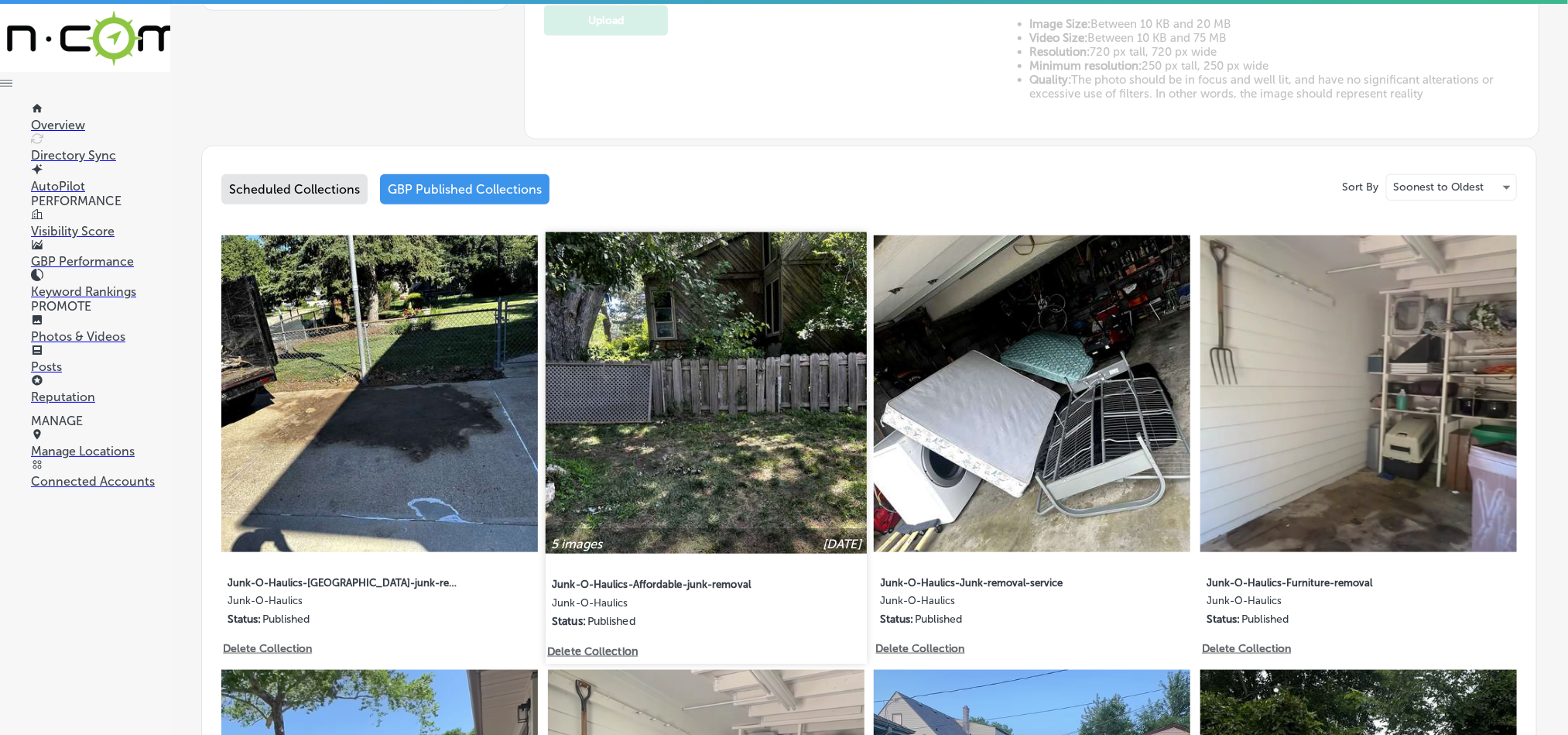
scroll to position [659, 0]
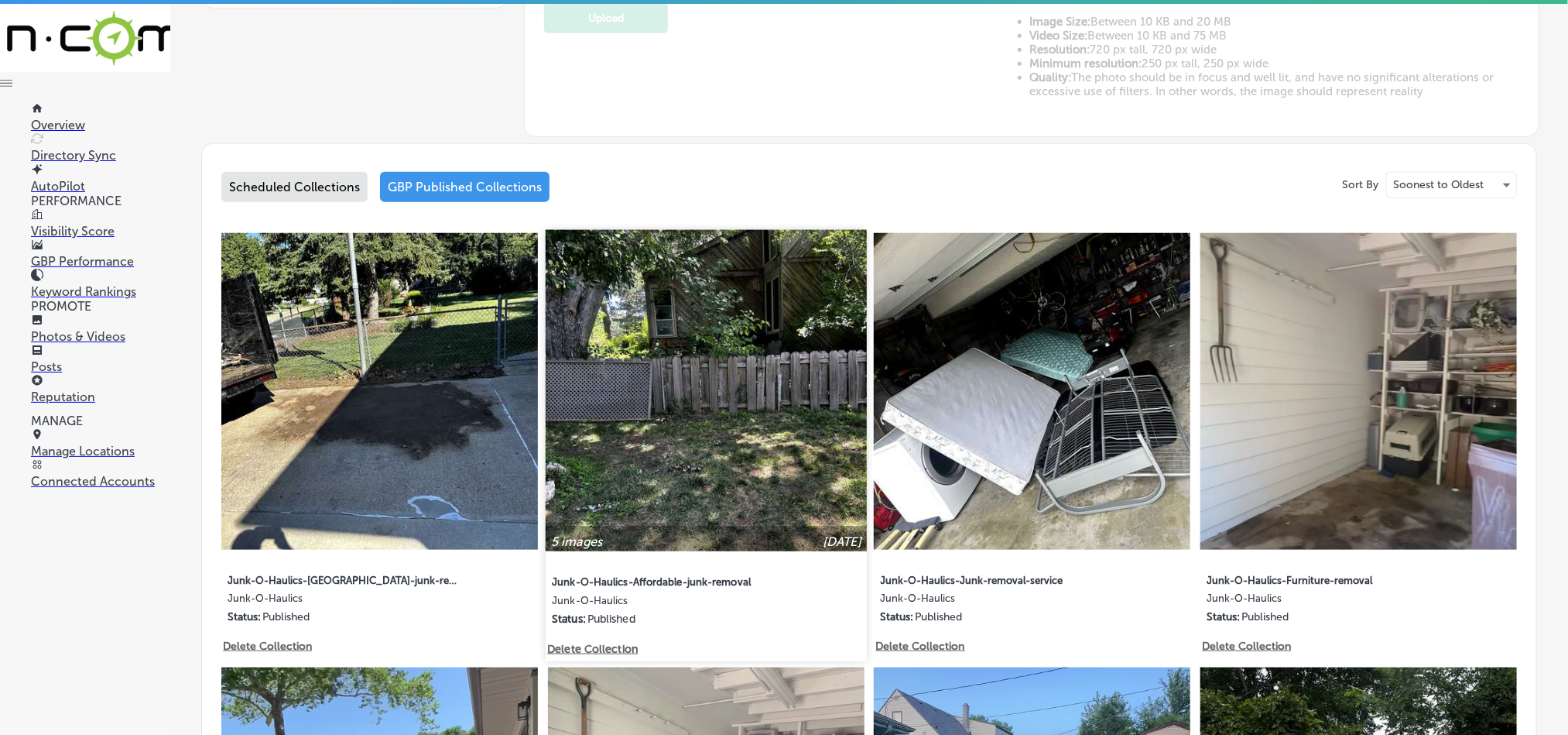
click at [730, 458] on img at bounding box center [706, 391] width 321 height 322
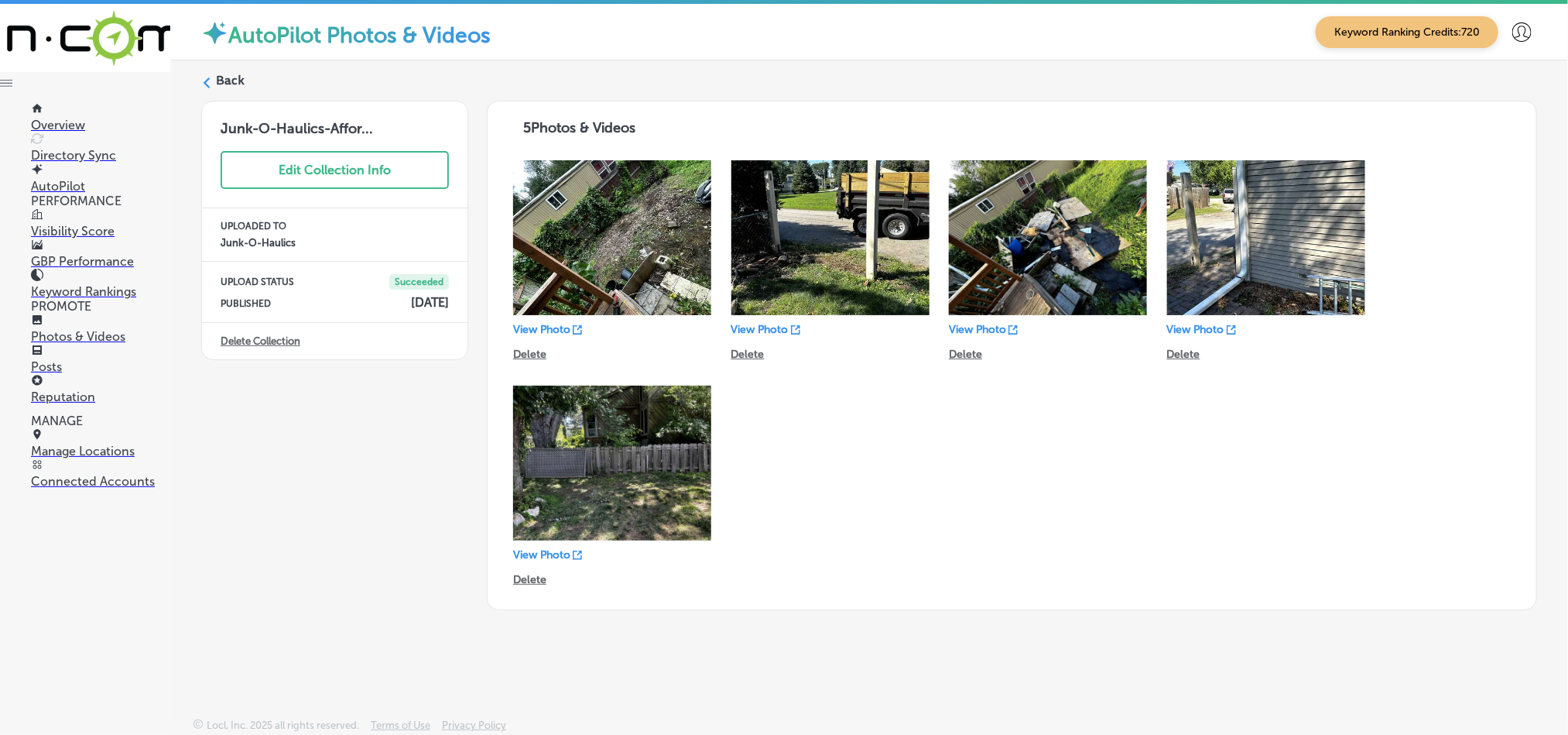
click at [232, 70] on div "Back Junk-O-Haulics-Affor... Edit Collection Info UPLOADED TO Junk-O-Haulics UP…" at bounding box center [870, 353] width 1398 height 585
click at [228, 73] on label "Back" at bounding box center [231, 80] width 29 height 17
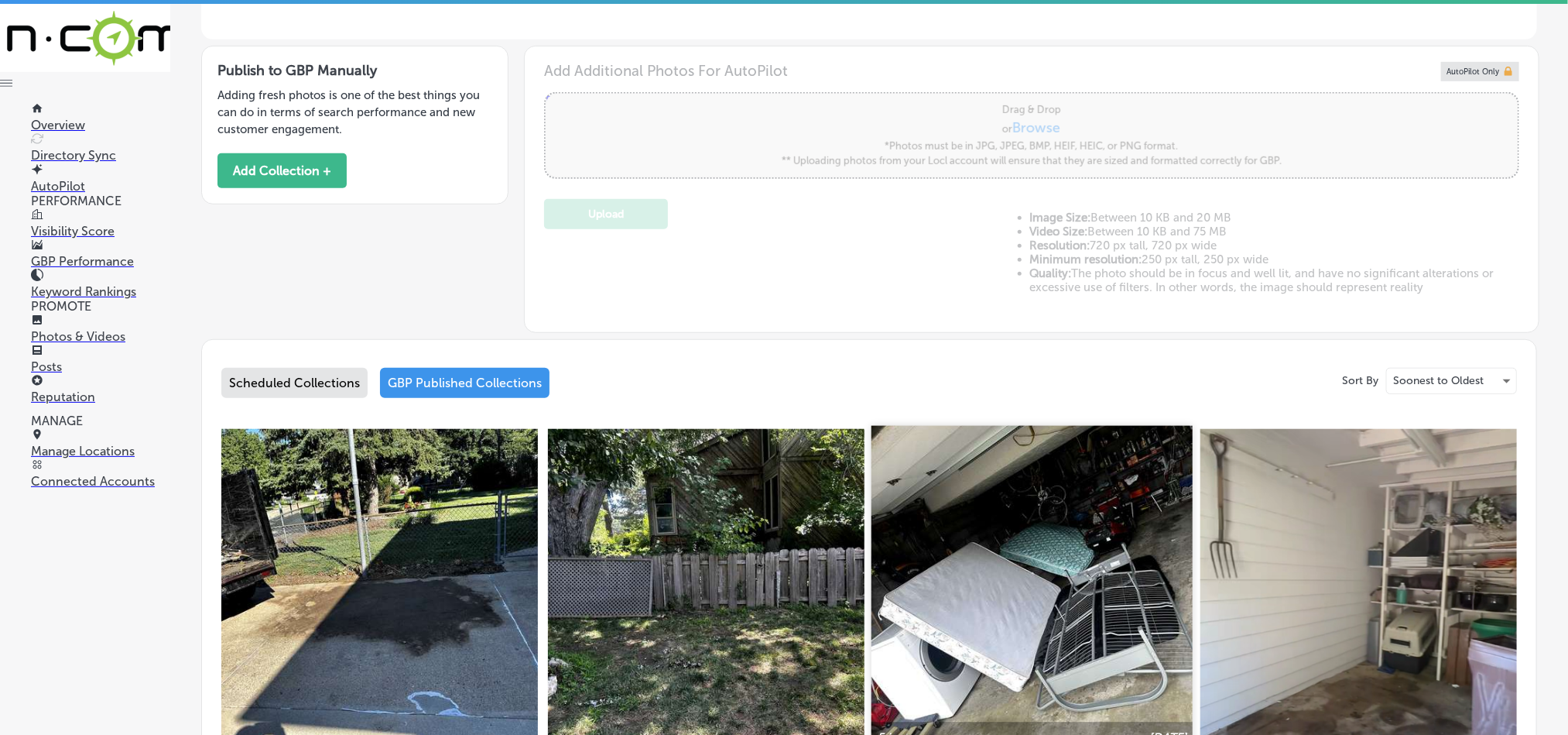
scroll to position [465, 0]
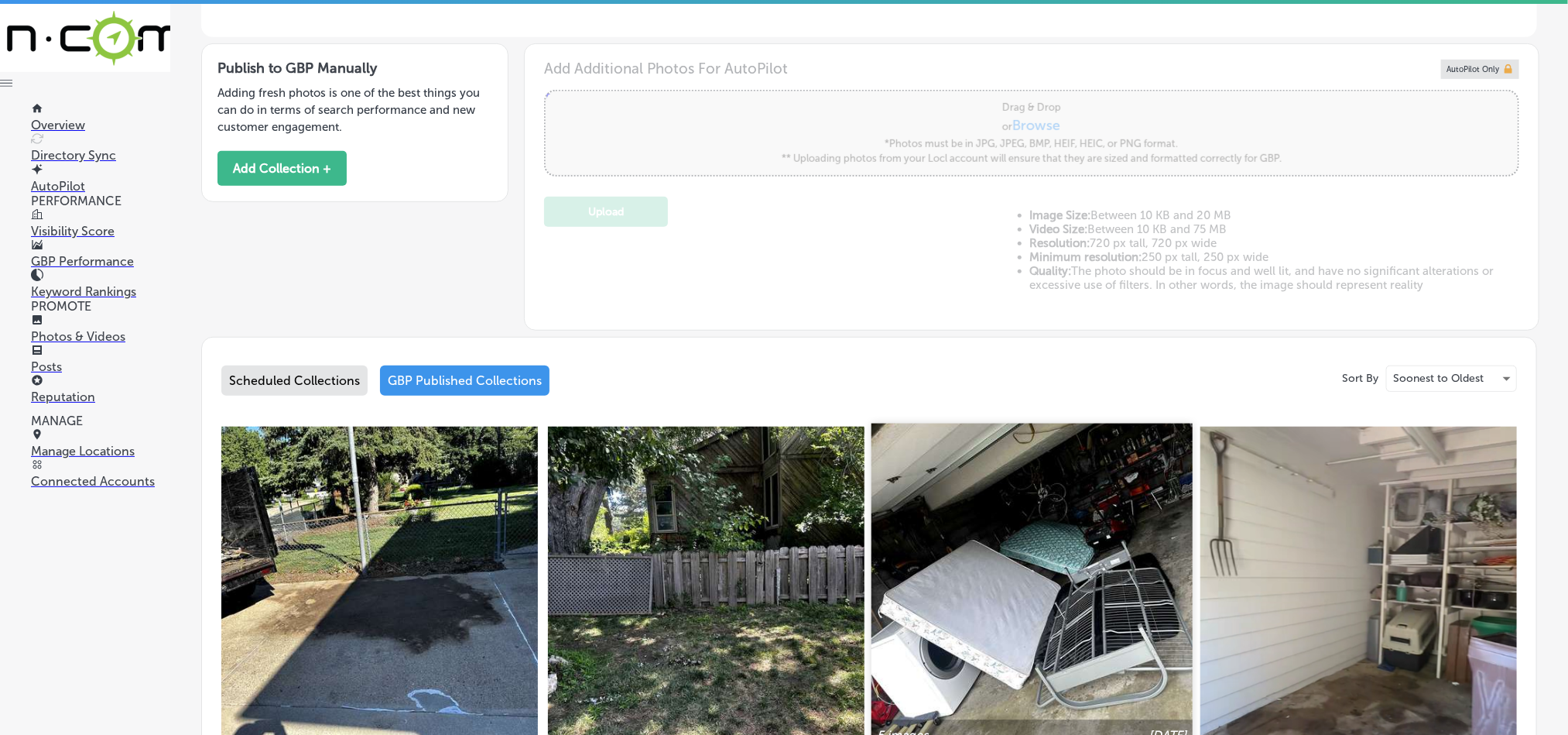
click at [1034, 597] on img at bounding box center [1032, 584] width 321 height 322
